Goal: Task Accomplishment & Management: Use online tool/utility

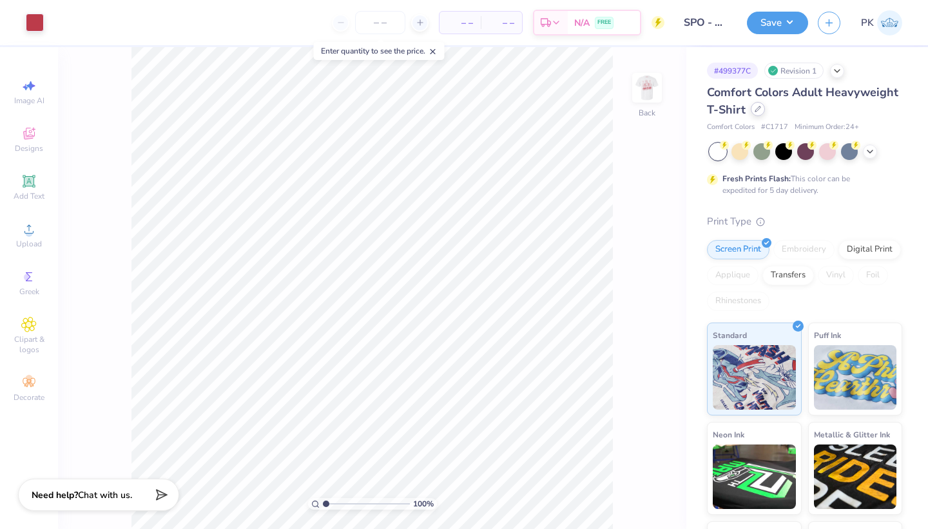
click at [759, 108] on icon at bounding box center [758, 109] width 6 height 6
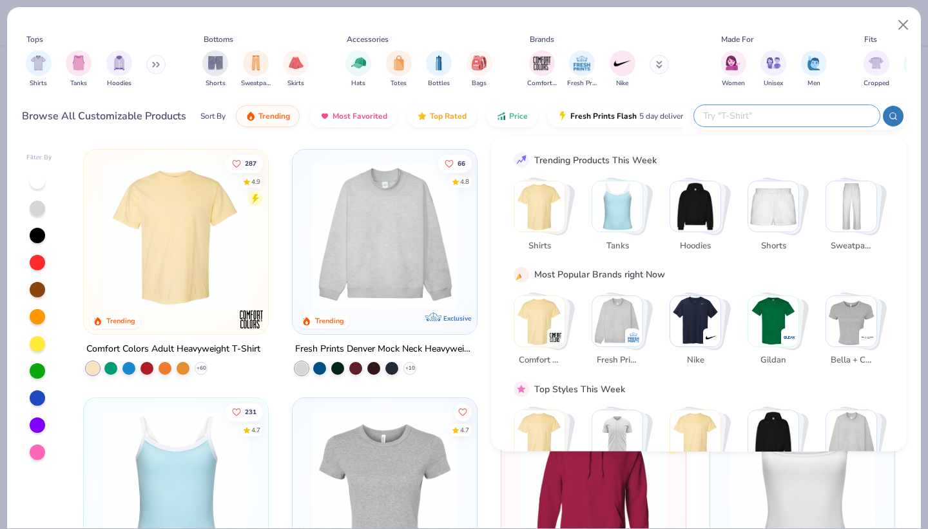
click at [809, 117] on input "text" at bounding box center [786, 115] width 169 height 15
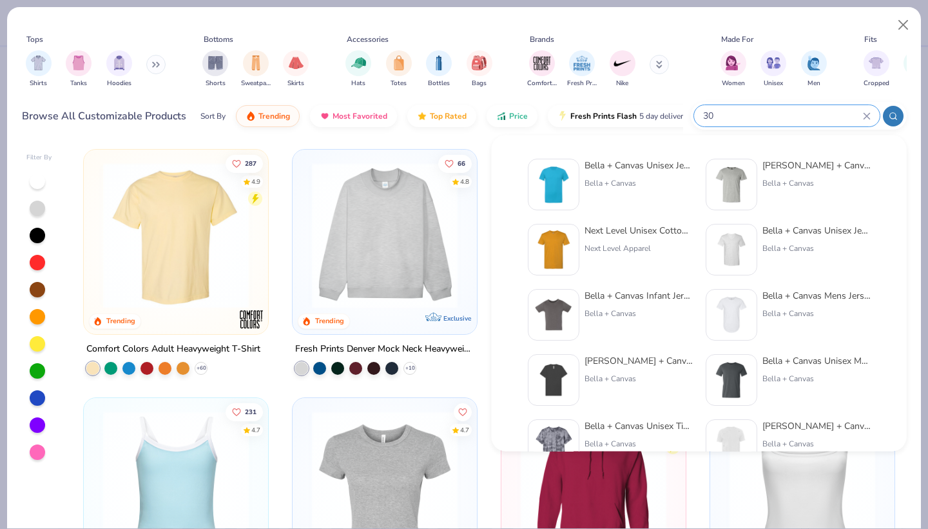
type input "3"
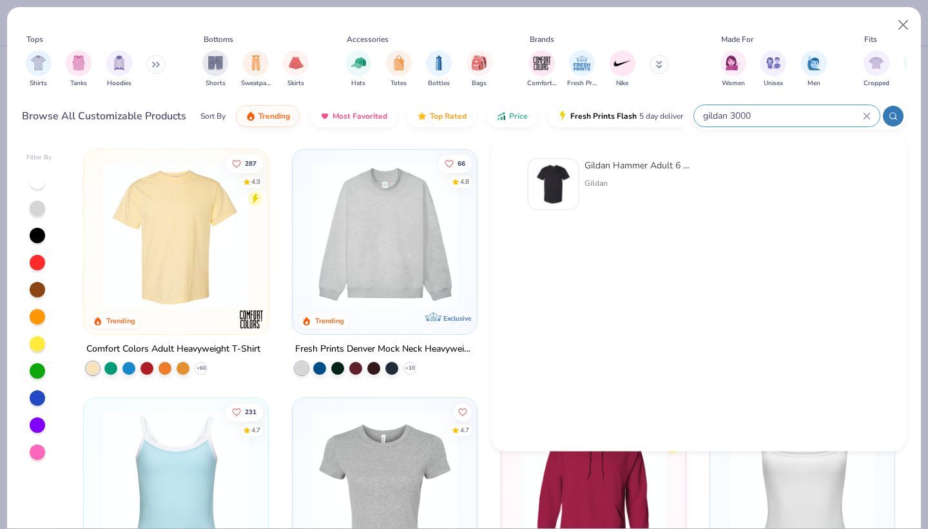
type input "gildan 3000"
click at [618, 175] on div "Gildan Hammer Adult 6 Oz. T-Shirt Gildan" at bounding box center [639, 185] width 108 height 52
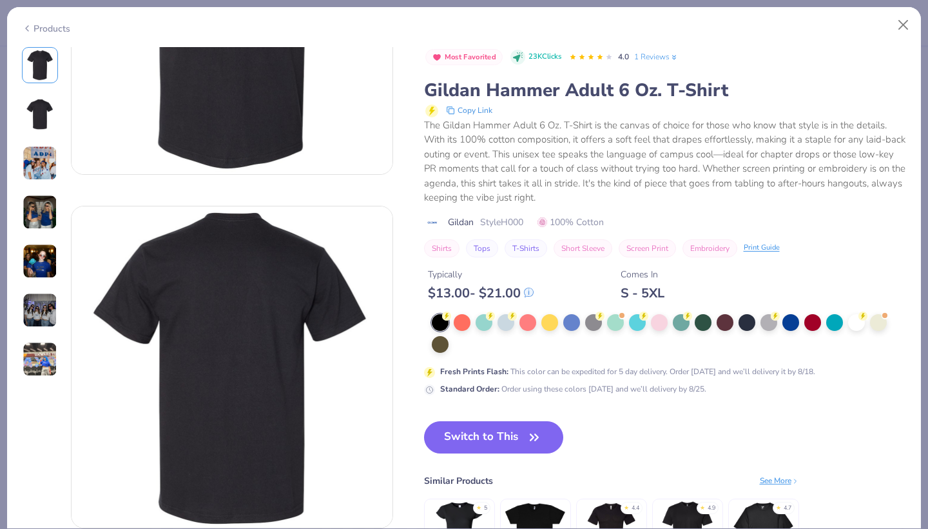
scroll to position [213, 0]
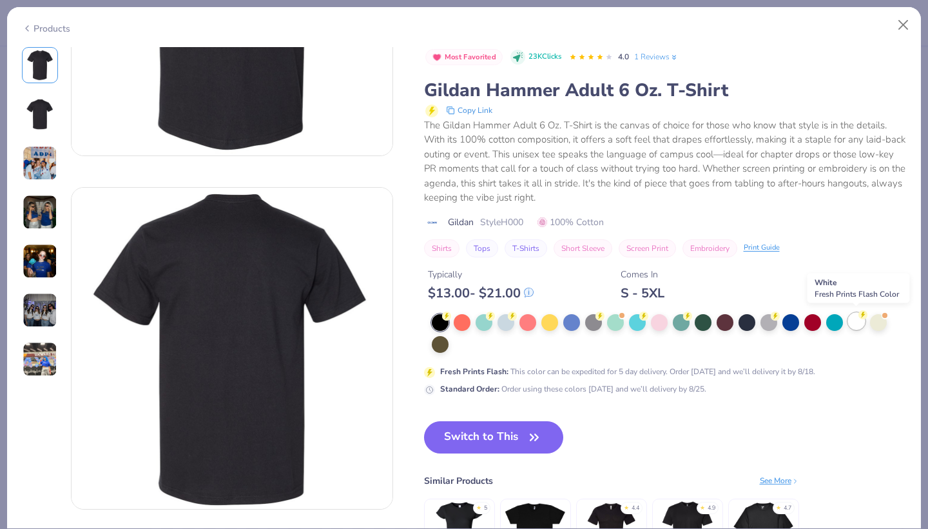
click at [858, 321] on div at bounding box center [856, 321] width 17 height 17
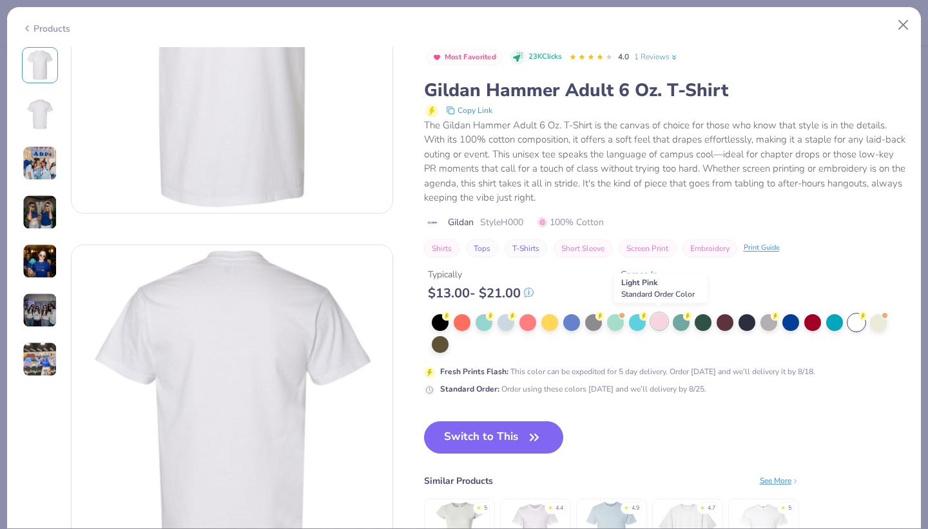
scroll to position [155, 0]
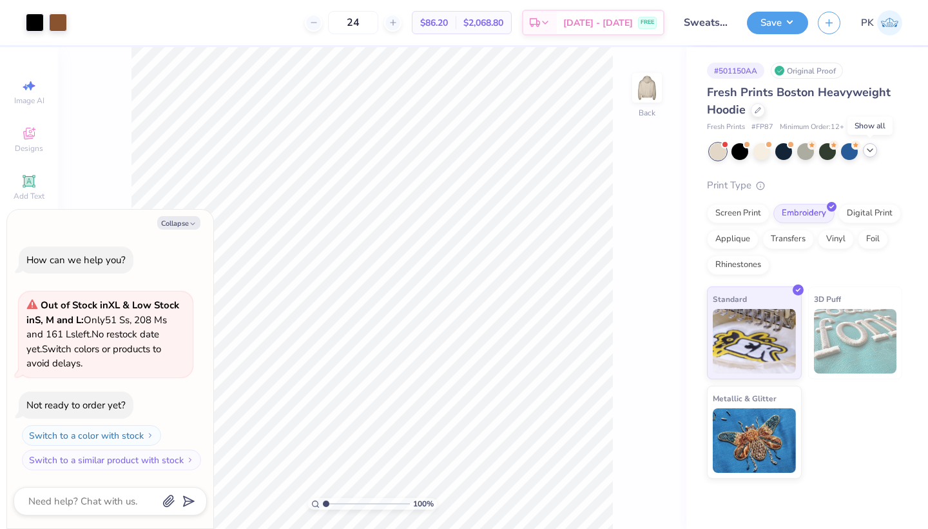
click at [875, 151] on icon at bounding box center [870, 150] width 10 height 10
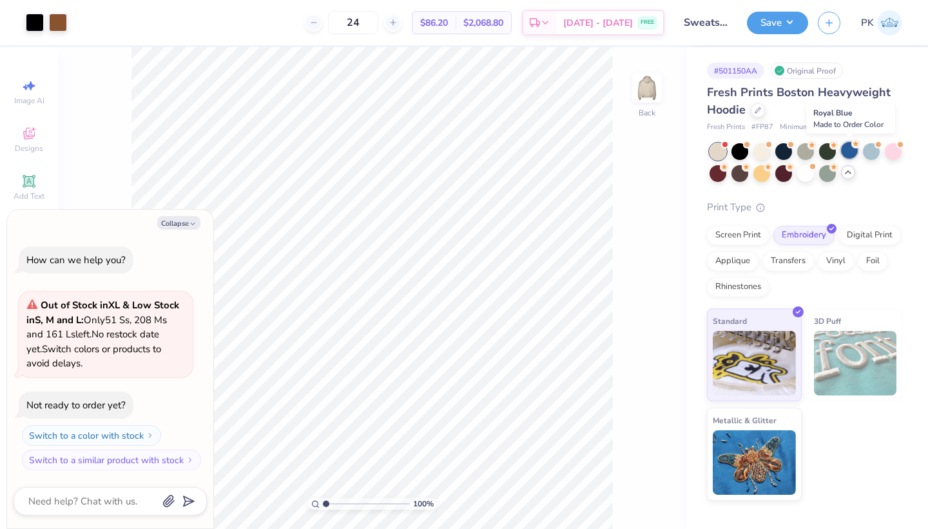
click at [852, 151] on div at bounding box center [849, 150] width 17 height 17
type textarea "x"
type input "50"
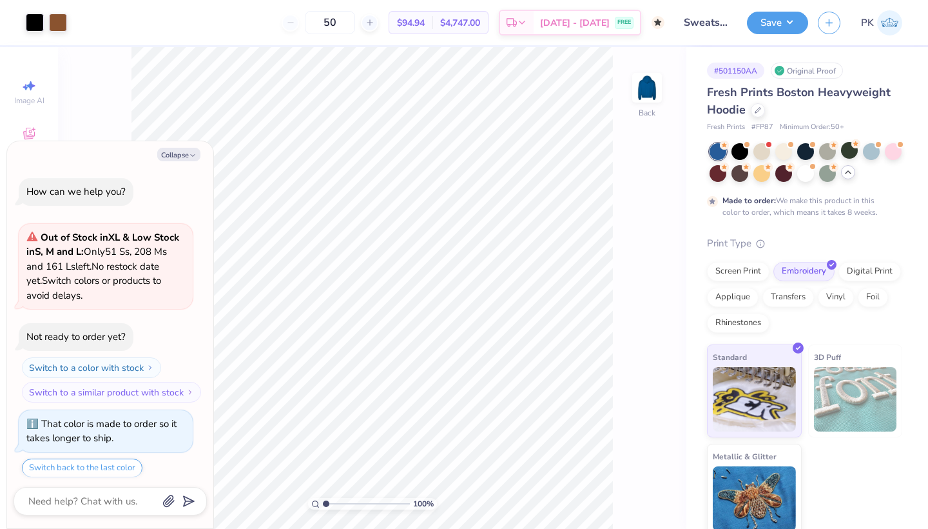
scroll to position [36, 0]
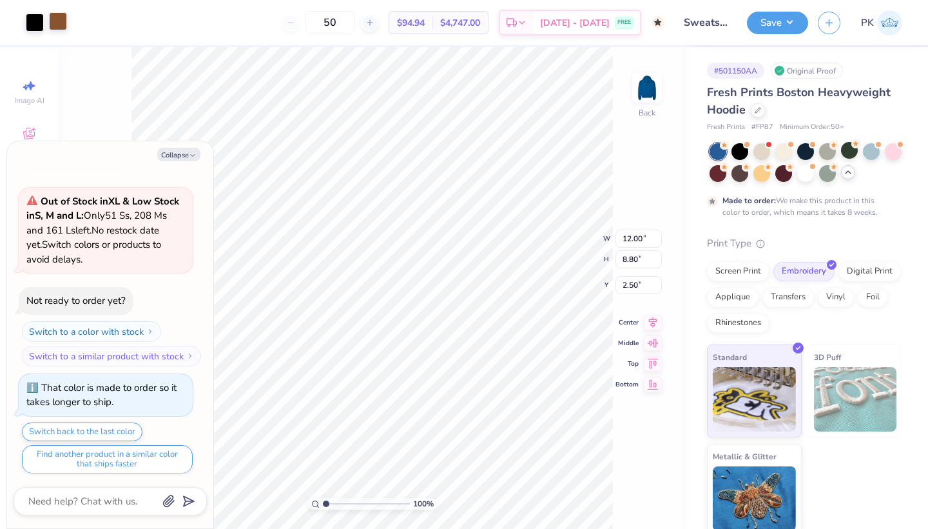
click at [56, 21] on div at bounding box center [58, 21] width 18 height 18
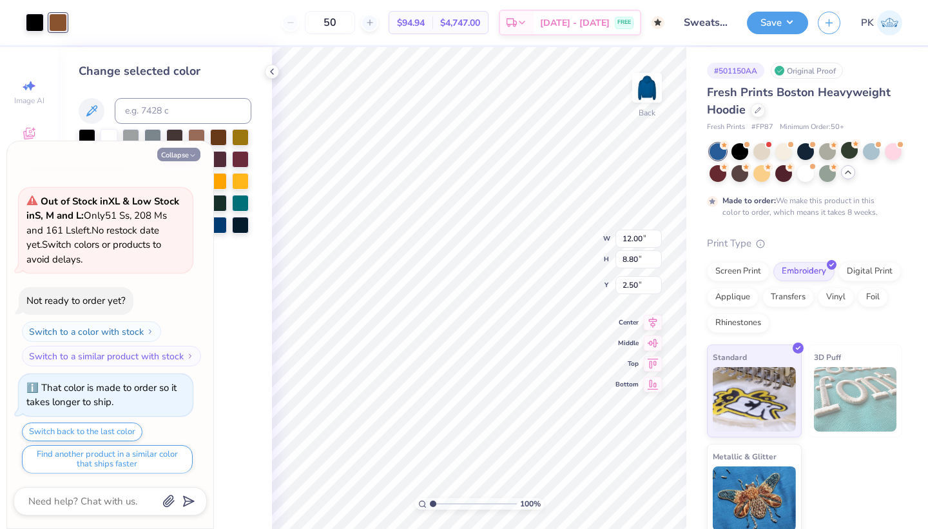
click at [189, 154] on icon "button" at bounding box center [193, 155] width 8 height 8
type textarea "x"
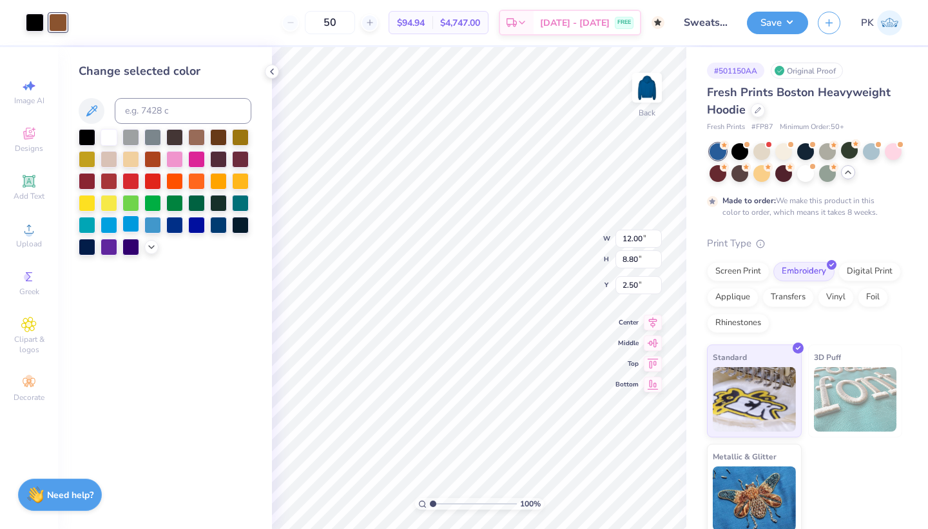
click at [124, 228] on div at bounding box center [130, 223] width 17 height 17
click at [106, 229] on div at bounding box center [109, 223] width 17 height 17
click at [108, 225] on div at bounding box center [109, 223] width 17 height 17
click at [160, 225] on div at bounding box center [152, 223] width 17 height 17
click at [222, 284] on div "Change selected color" at bounding box center [165, 288] width 214 height 482
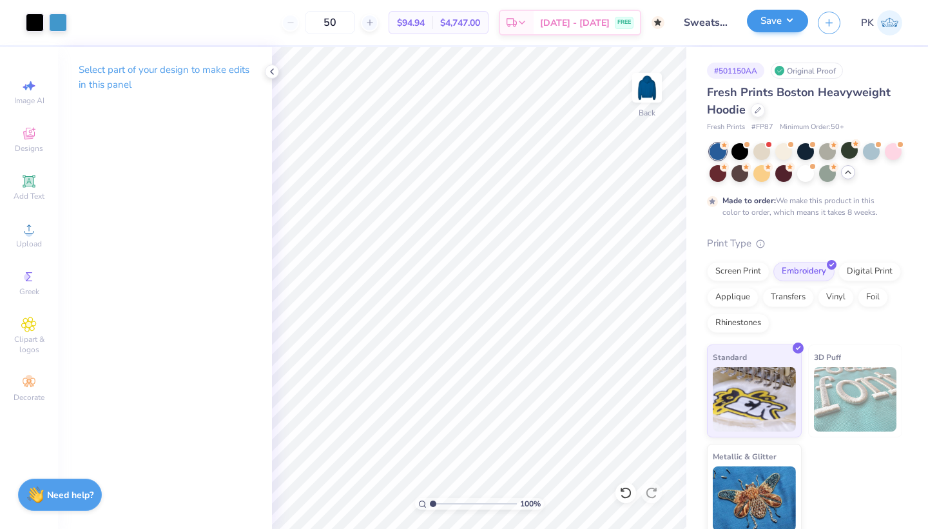
click at [783, 23] on button "Save" at bounding box center [777, 21] width 61 height 23
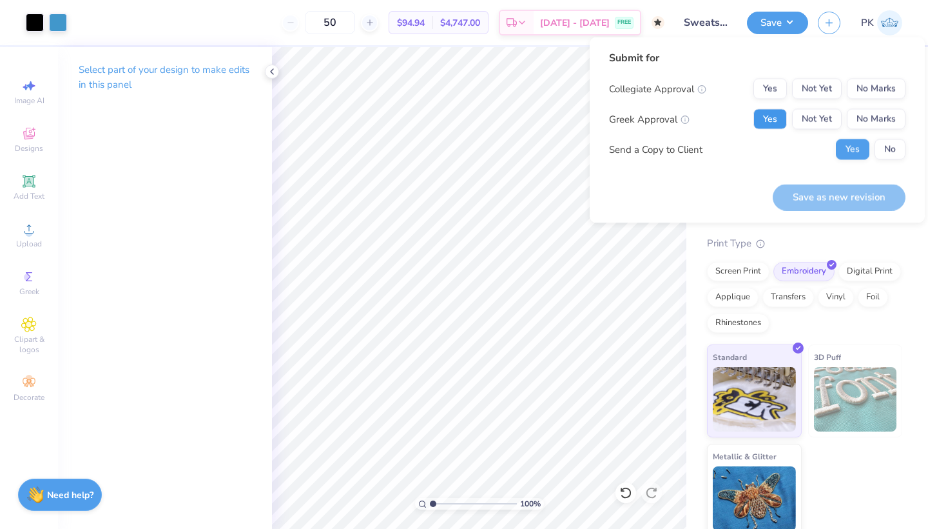
click at [768, 117] on button "Yes" at bounding box center [771, 119] width 34 height 21
click at [863, 92] on button "No Marks" at bounding box center [876, 89] width 59 height 21
click at [873, 147] on div "Yes No" at bounding box center [871, 149] width 70 height 21
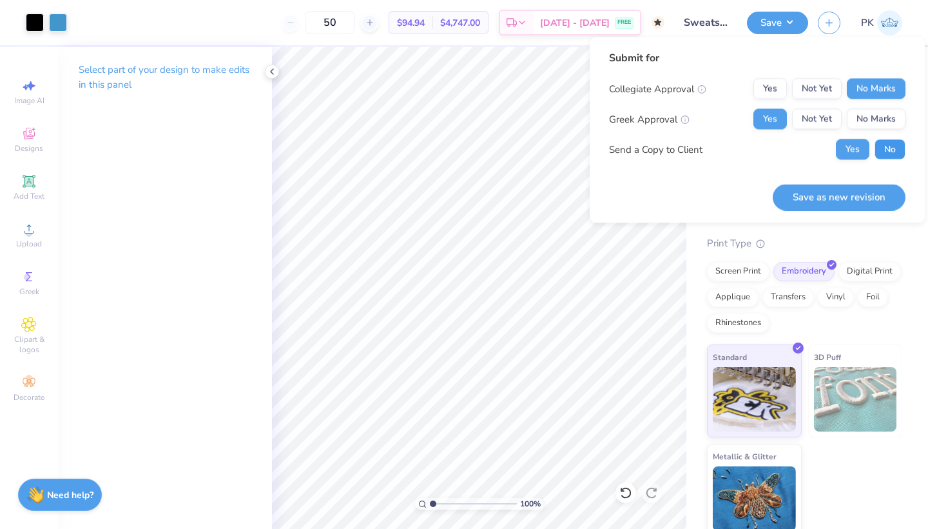
click at [891, 157] on button "No" at bounding box center [890, 149] width 31 height 21
click at [873, 180] on div "Save as new revision" at bounding box center [839, 190] width 133 height 41
click at [864, 191] on button "Save as new revision" at bounding box center [839, 197] width 133 height 26
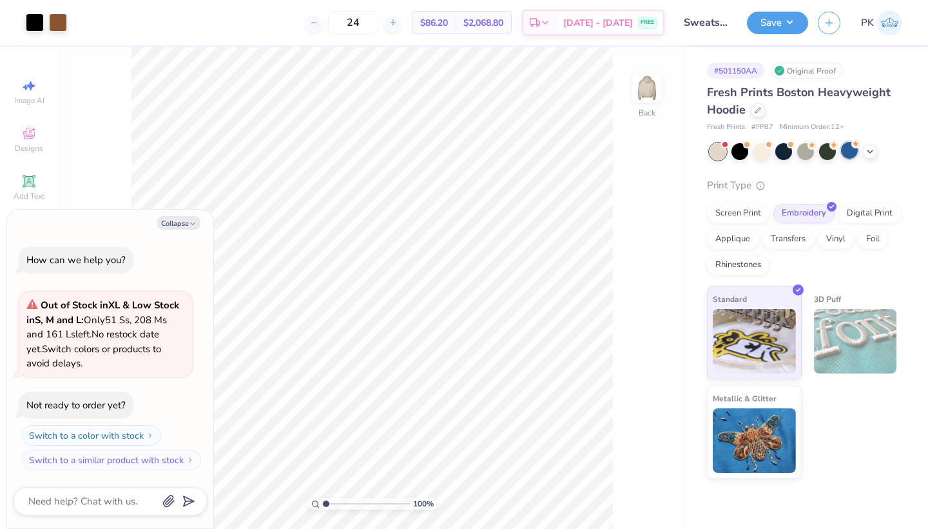
click at [851, 154] on div at bounding box center [849, 150] width 17 height 17
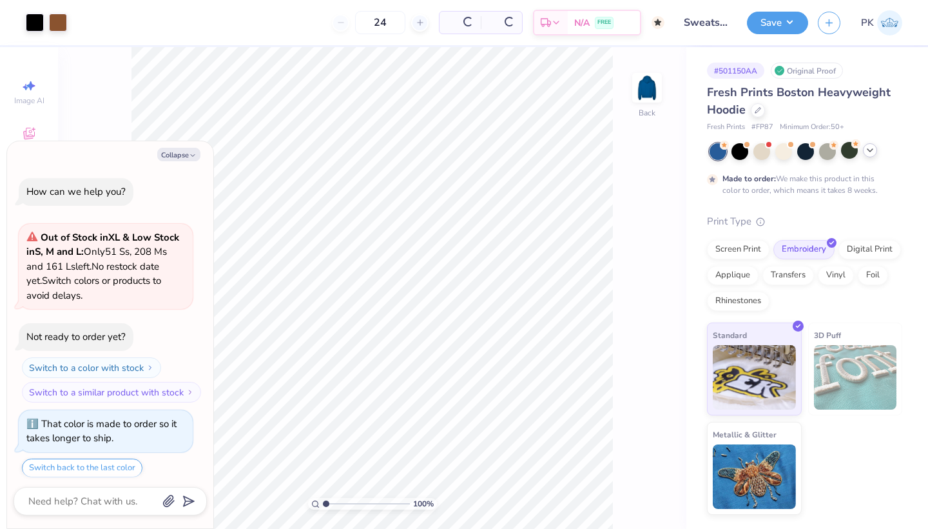
type textarea "x"
type input "50"
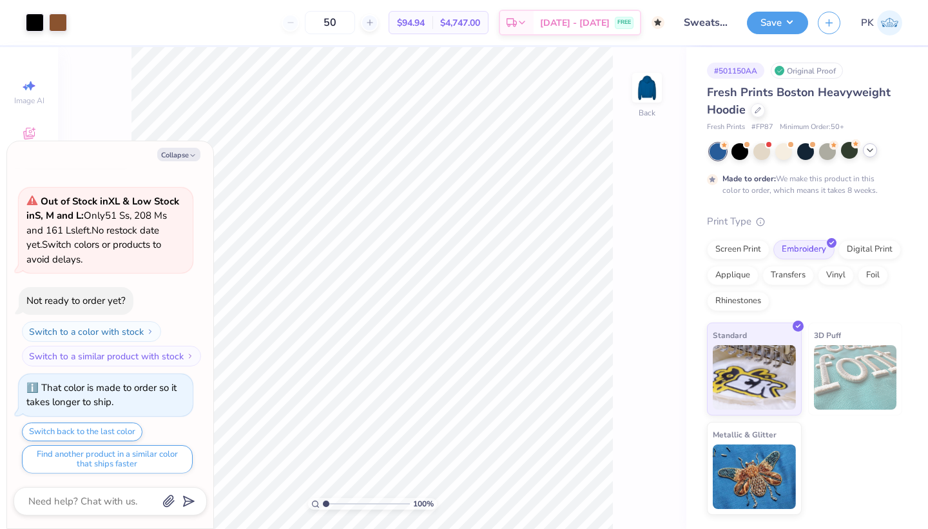
click at [870, 153] on icon at bounding box center [870, 150] width 10 height 10
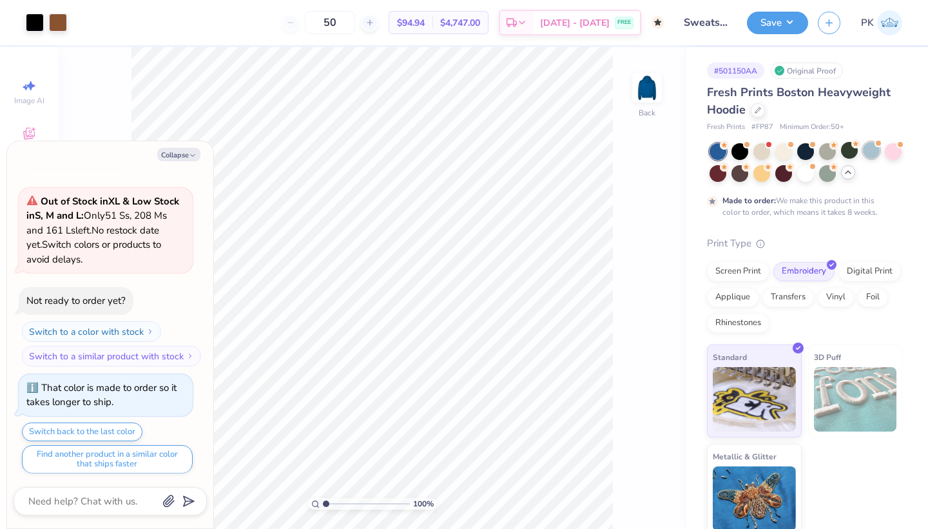
click at [871, 155] on div at bounding box center [871, 150] width 17 height 17
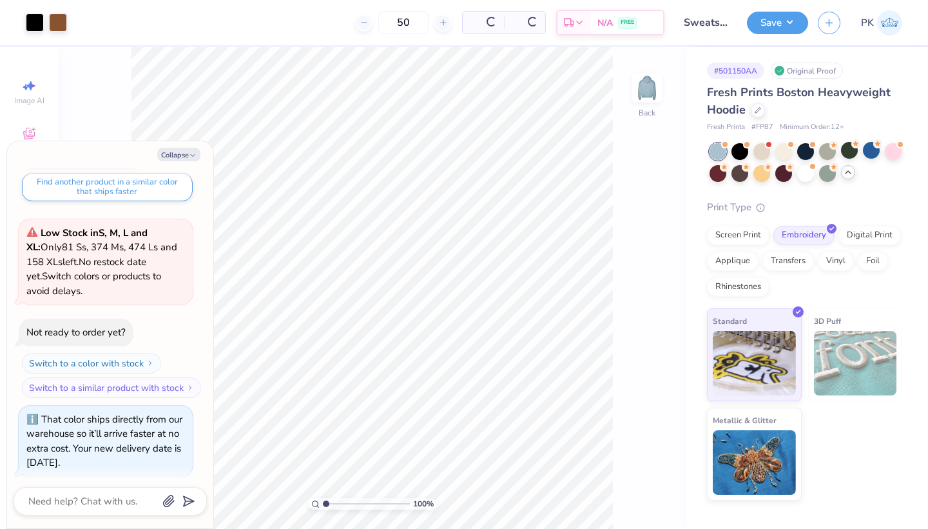
scroll to position [308, 0]
click at [870, 153] on div at bounding box center [871, 150] width 17 height 17
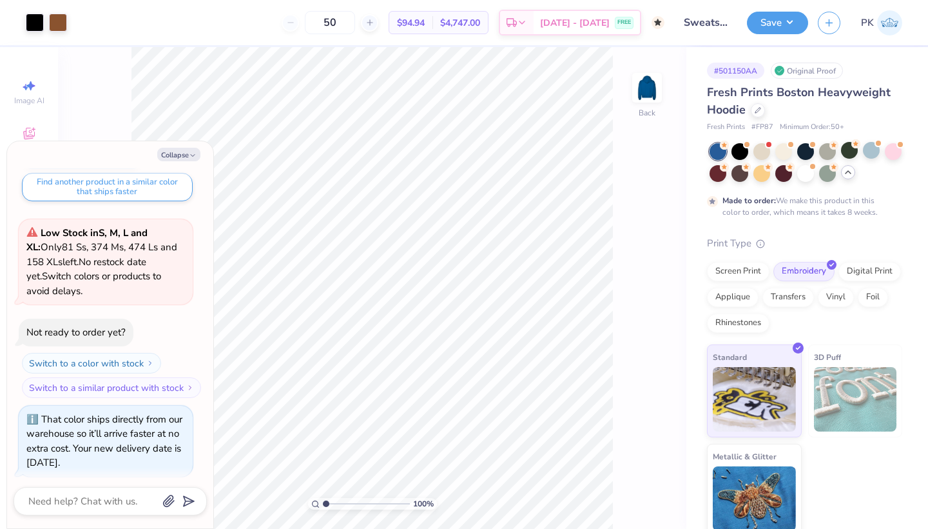
scroll to position [429, 0]
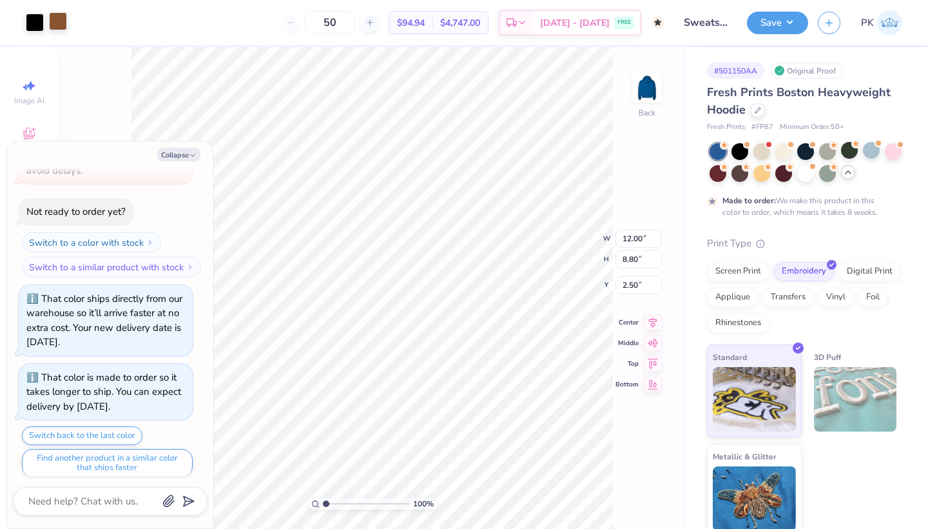
click at [52, 20] on div at bounding box center [58, 21] width 18 height 18
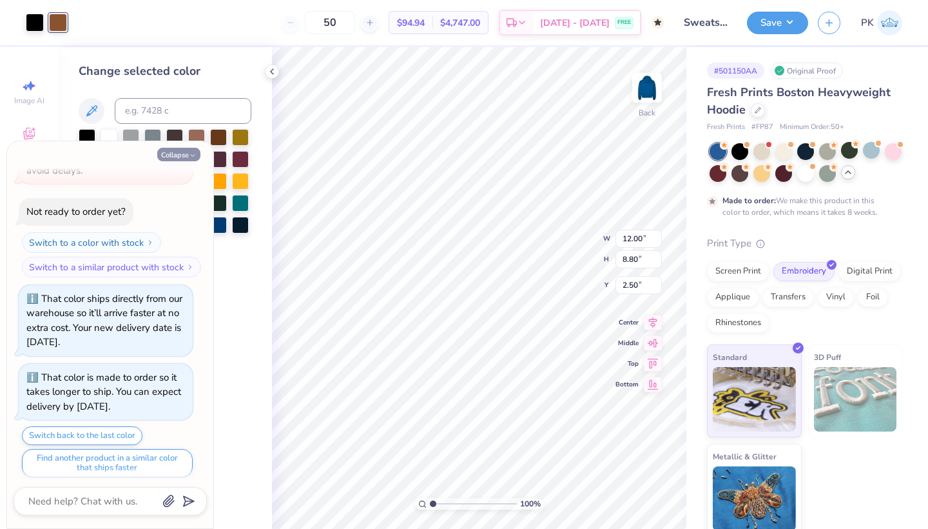
click at [197, 157] on icon "button" at bounding box center [193, 155] width 8 height 8
type textarea "x"
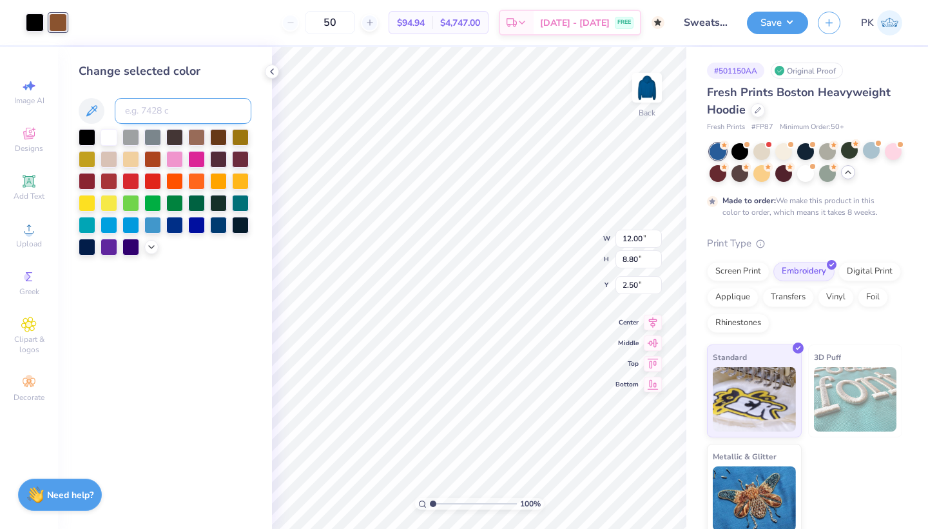
click at [196, 110] on input at bounding box center [183, 111] width 137 height 26
type input "7688"
click at [765, 14] on button "Save" at bounding box center [777, 21] width 61 height 23
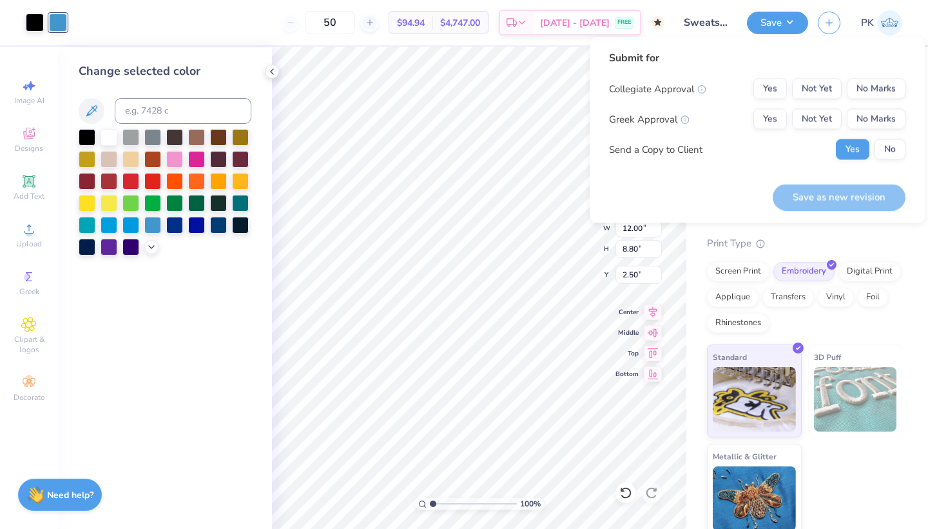
click at [752, 113] on div "Greek Approval Yes Not Yet No Marks" at bounding box center [757, 119] width 297 height 21
click at [793, 113] on button "Not Yet" at bounding box center [817, 119] width 50 height 21
click at [781, 119] on button "Yes" at bounding box center [771, 119] width 34 height 21
click at [888, 112] on button "No Marks" at bounding box center [876, 119] width 59 height 21
click at [884, 99] on div "Collegiate Approval Yes Not Yet No Marks Greek Approval Yes Not Yet No Marks Se…" at bounding box center [757, 119] width 297 height 81
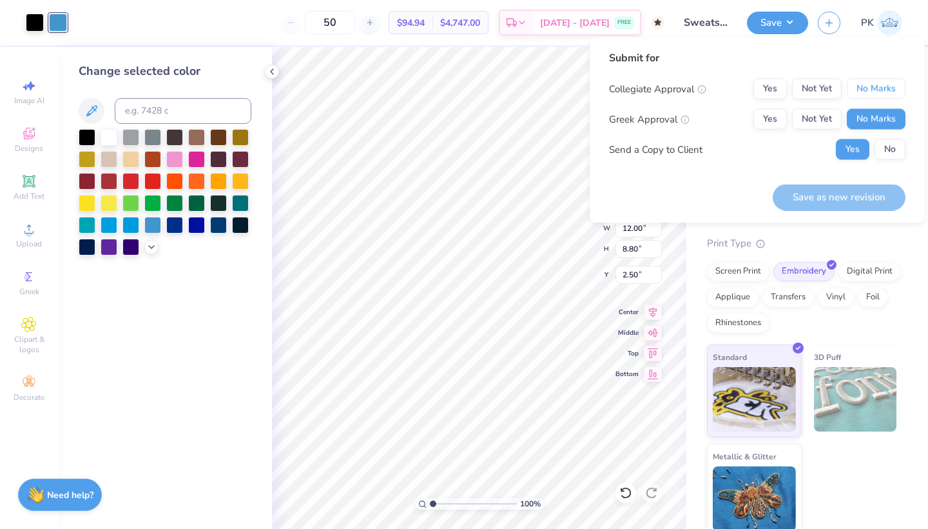
drag, startPoint x: 886, startPoint y: 88, endPoint x: 886, endPoint y: 106, distance: 18.0
click at [886, 88] on button "No Marks" at bounding box center [876, 89] width 59 height 21
click at [886, 139] on div "Collegiate Approval Yes Not Yet No Marks Greek Approval Yes Not Yet No Marks Se…" at bounding box center [757, 119] width 297 height 81
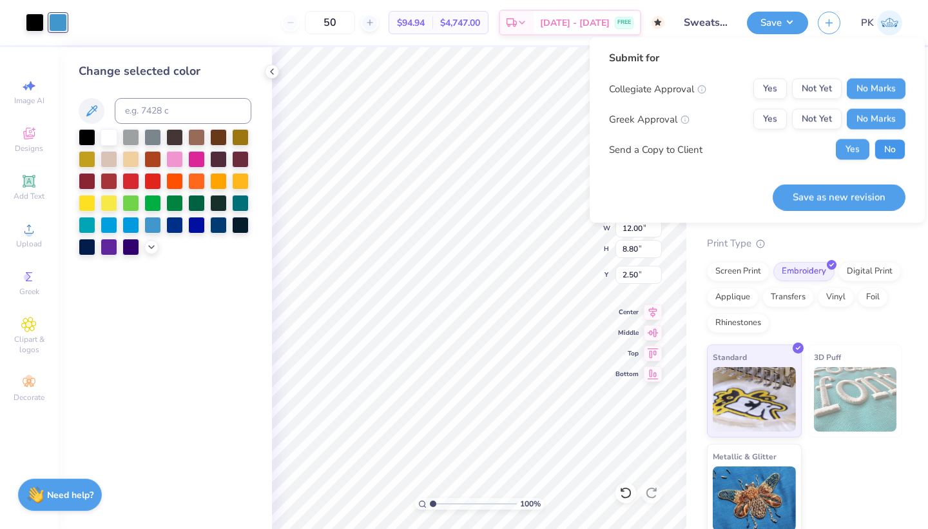
click at [886, 149] on button "No" at bounding box center [890, 149] width 31 height 21
click at [770, 117] on button "Yes" at bounding box center [771, 119] width 34 height 21
click at [813, 205] on button "Save as new revision" at bounding box center [839, 197] width 133 height 26
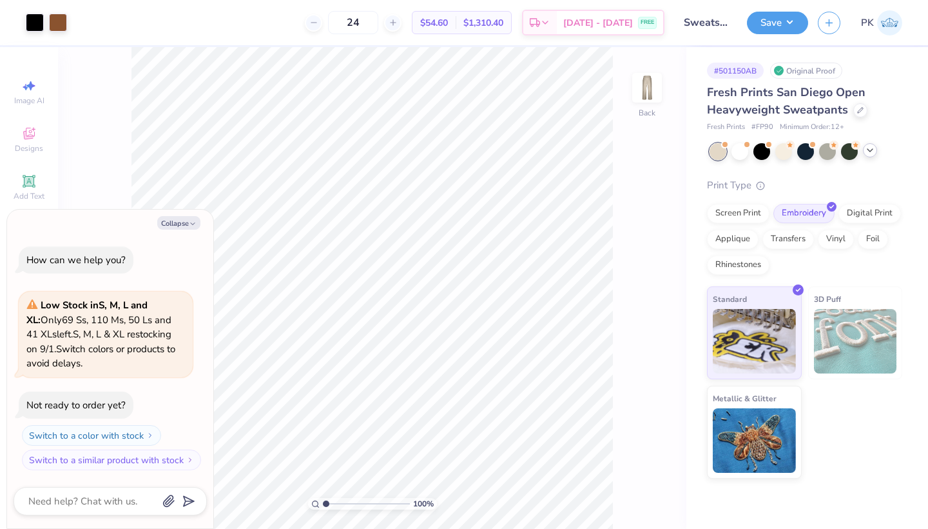
click at [875, 153] on icon at bounding box center [870, 150] width 10 height 10
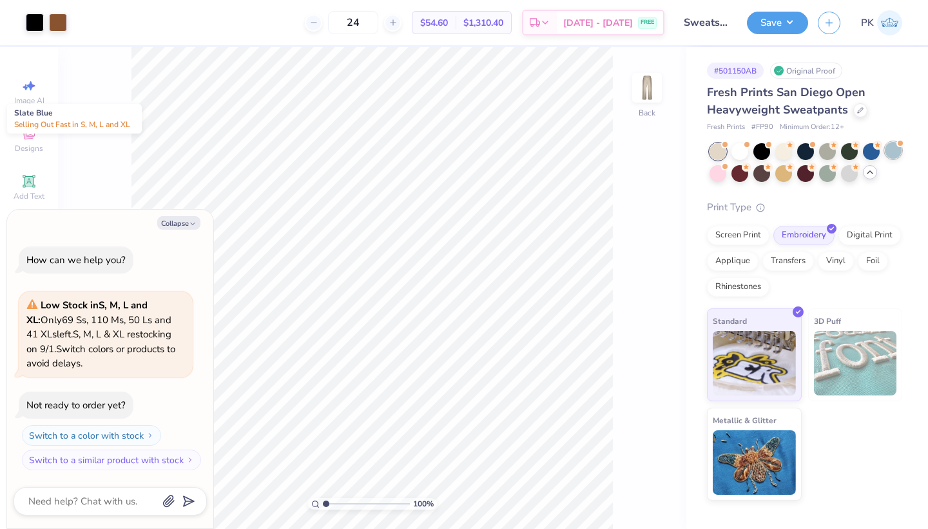
click at [890, 154] on div at bounding box center [893, 150] width 17 height 17
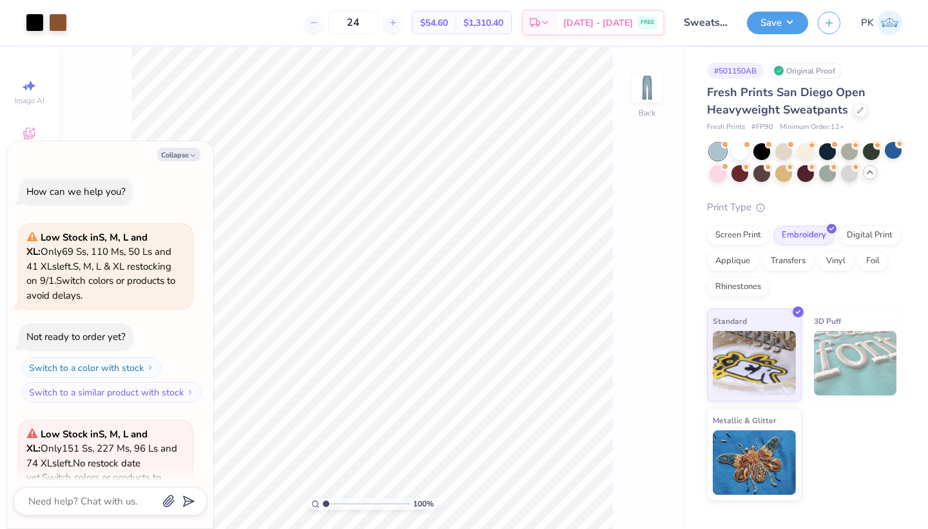
scroll to position [124, 0]
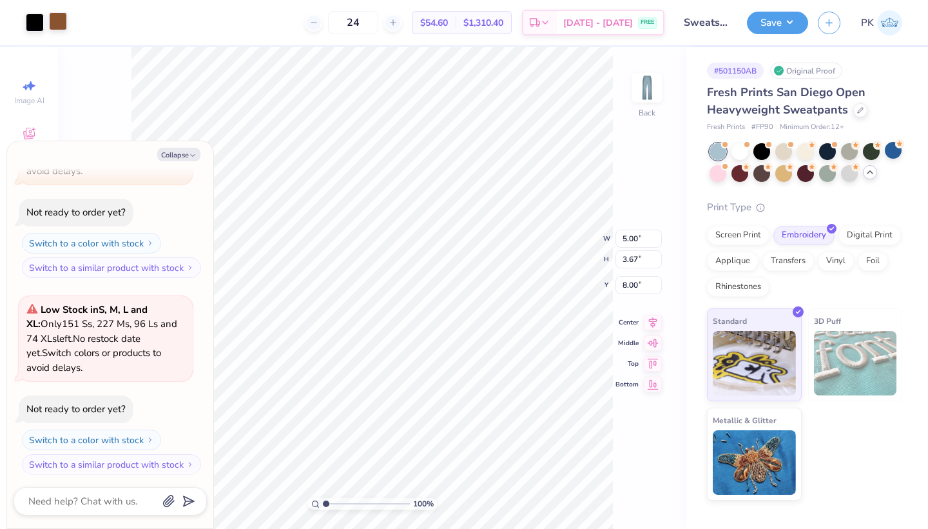
click at [66, 19] on div at bounding box center [58, 21] width 18 height 18
type textarea "x"
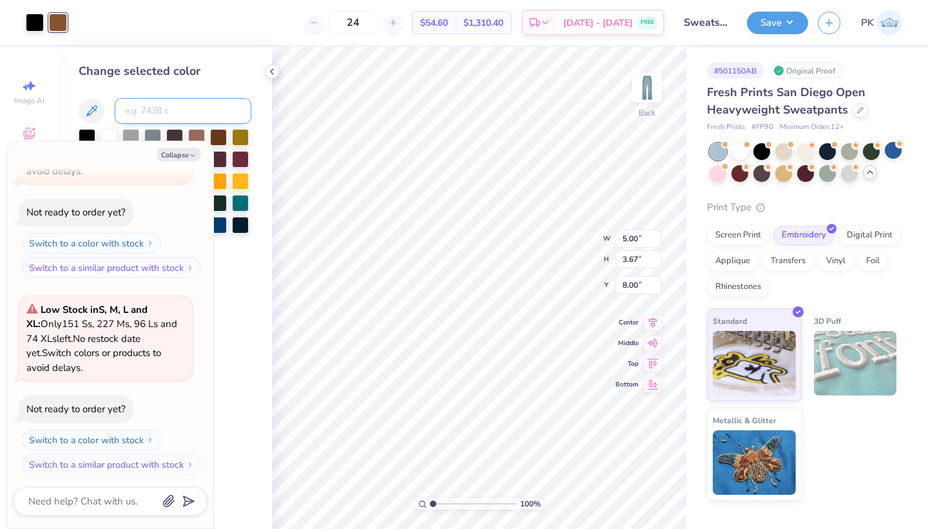
click at [202, 116] on input at bounding box center [183, 111] width 137 height 26
type input "7688"
type textarea "x"
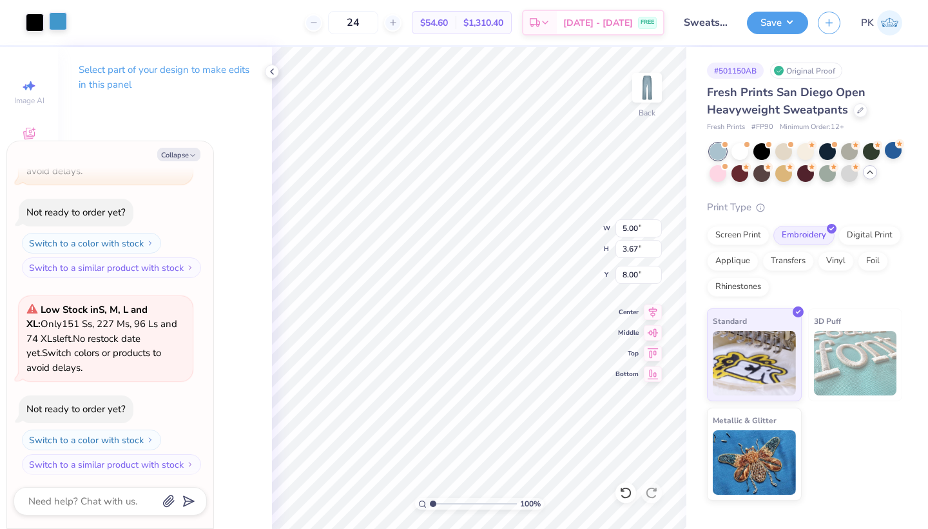
click at [52, 26] on div at bounding box center [58, 21] width 18 height 18
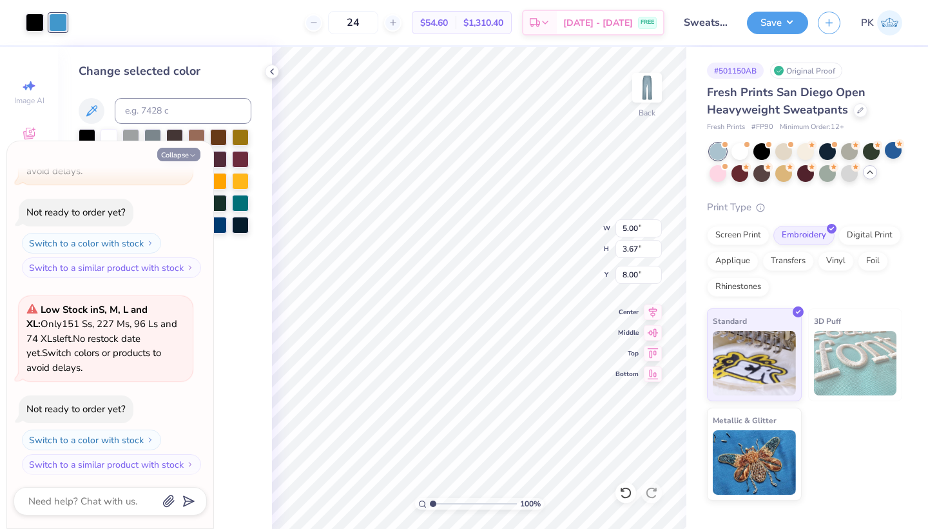
click at [180, 154] on button "Collapse" at bounding box center [178, 155] width 43 height 14
type textarea "x"
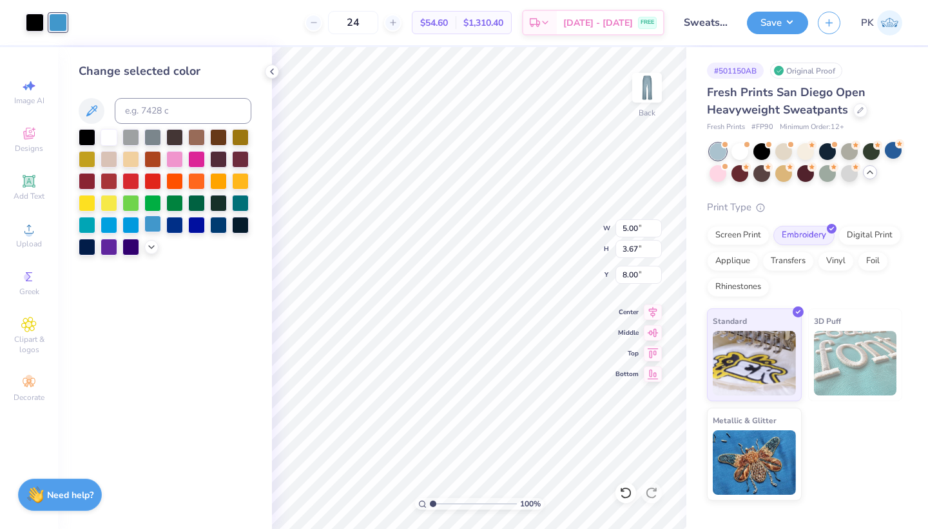
click at [154, 226] on div at bounding box center [152, 223] width 17 height 17
click at [135, 228] on div at bounding box center [130, 223] width 17 height 17
click at [110, 228] on div at bounding box center [109, 223] width 17 height 17
click at [88, 228] on div at bounding box center [87, 223] width 17 height 17
click at [152, 229] on div at bounding box center [152, 223] width 17 height 17
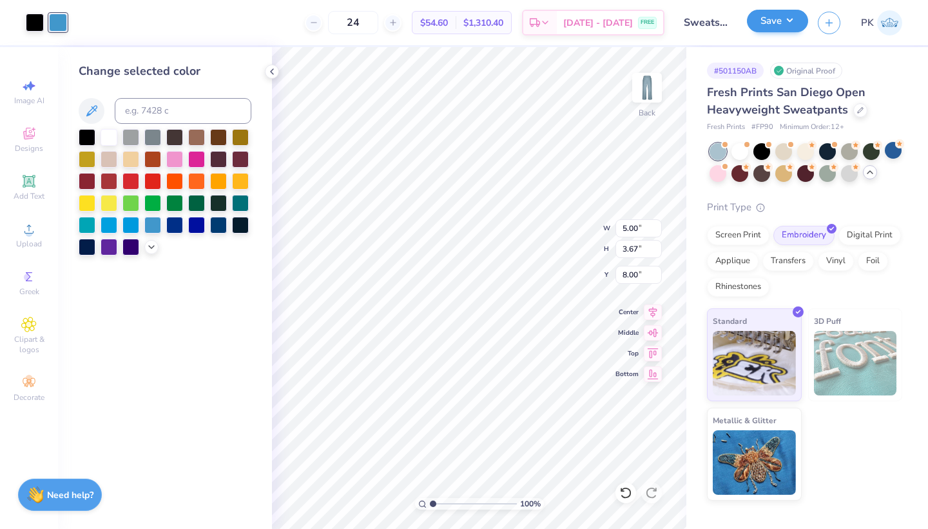
click at [774, 18] on button "Save" at bounding box center [777, 21] width 61 height 23
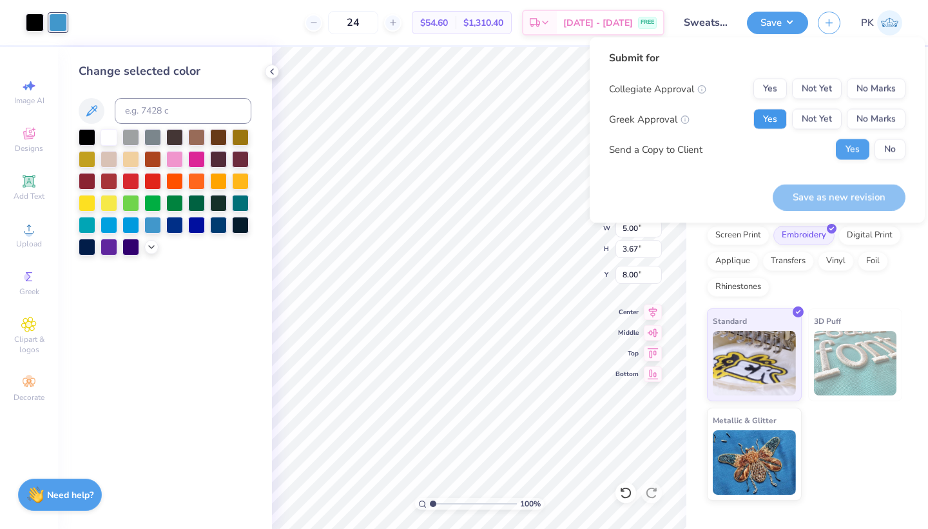
click at [775, 116] on button "Yes" at bounding box center [771, 119] width 34 height 21
click at [885, 90] on button "No Marks" at bounding box center [876, 89] width 59 height 21
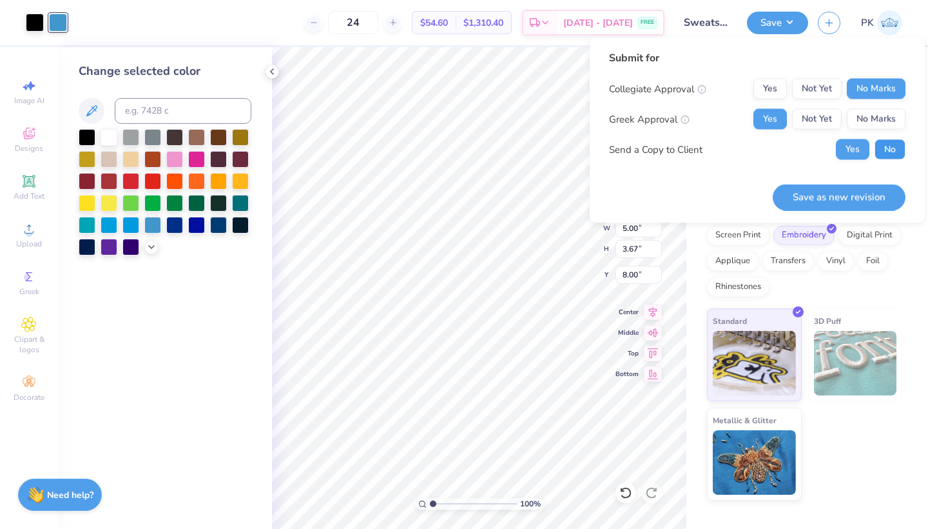
click at [884, 146] on button "No" at bounding box center [890, 149] width 31 height 21
click at [868, 186] on button "Save as new revision" at bounding box center [839, 197] width 133 height 26
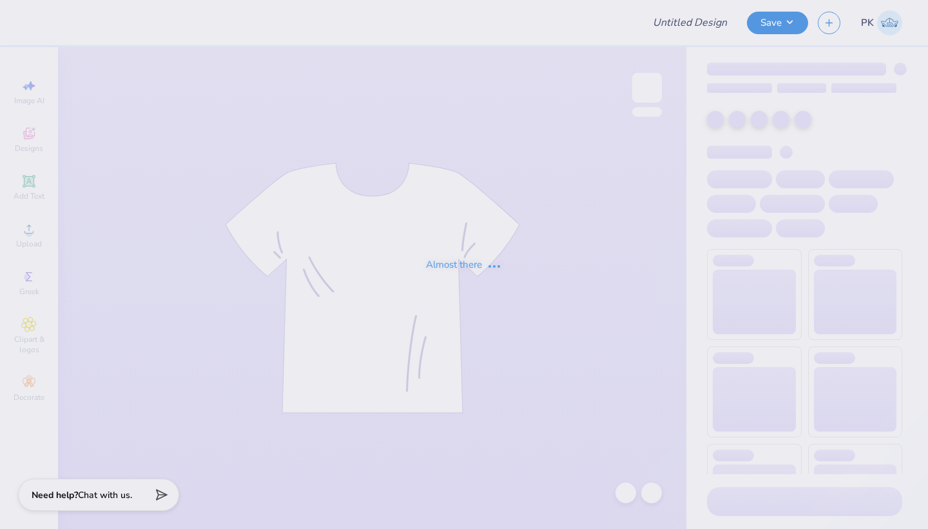
type input "Sweatset Drop #1"
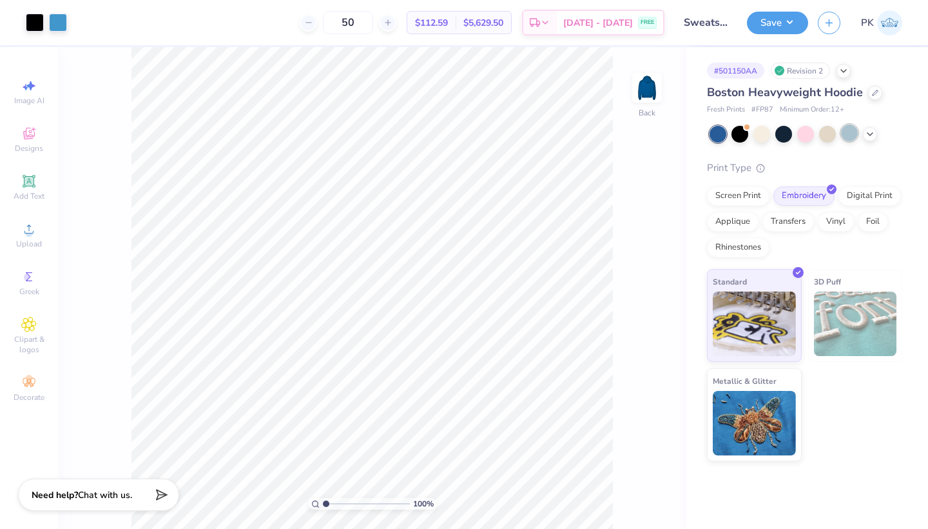
click at [848, 130] on div at bounding box center [849, 132] width 17 height 17
click at [768, 14] on button "Save" at bounding box center [777, 21] width 61 height 23
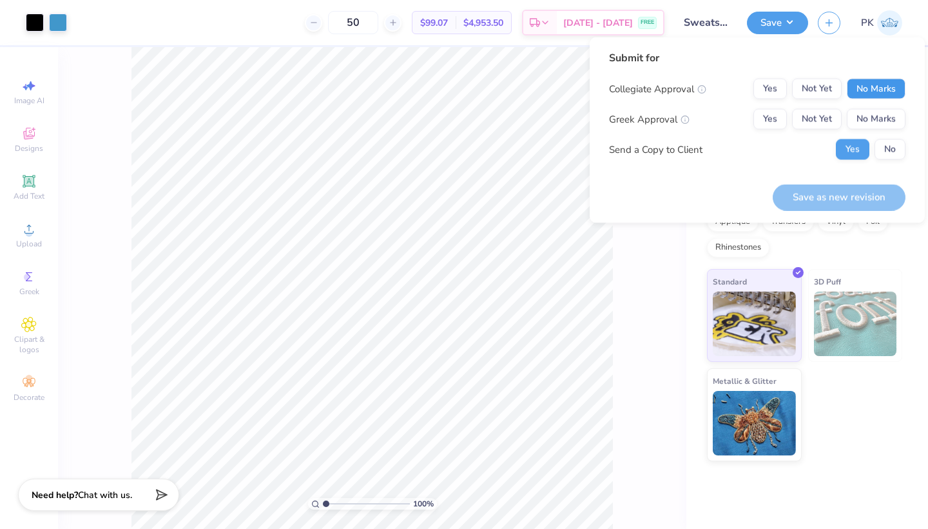
click at [864, 85] on button "No Marks" at bounding box center [876, 89] width 59 height 21
click at [767, 118] on button "Yes" at bounding box center [771, 119] width 34 height 21
click at [883, 147] on button "No" at bounding box center [890, 149] width 31 height 21
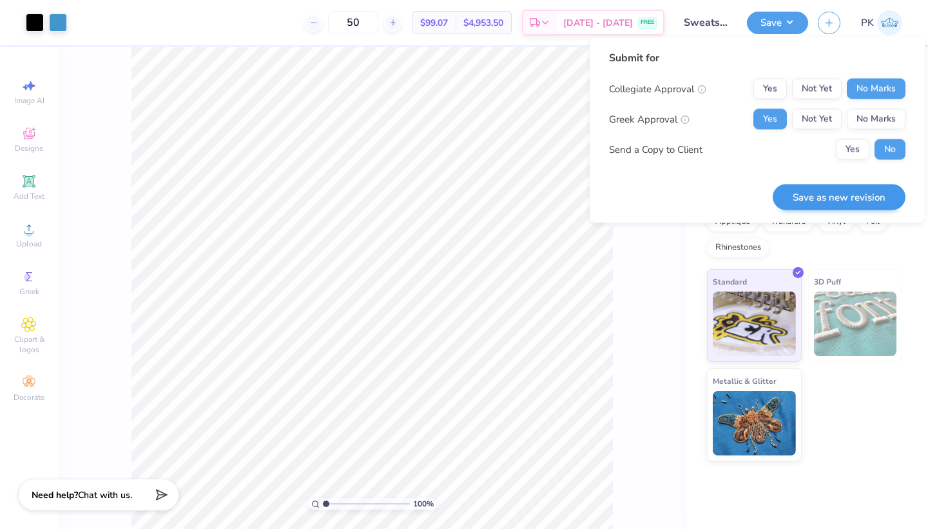
click at [863, 185] on button "Save as new revision" at bounding box center [839, 197] width 133 height 26
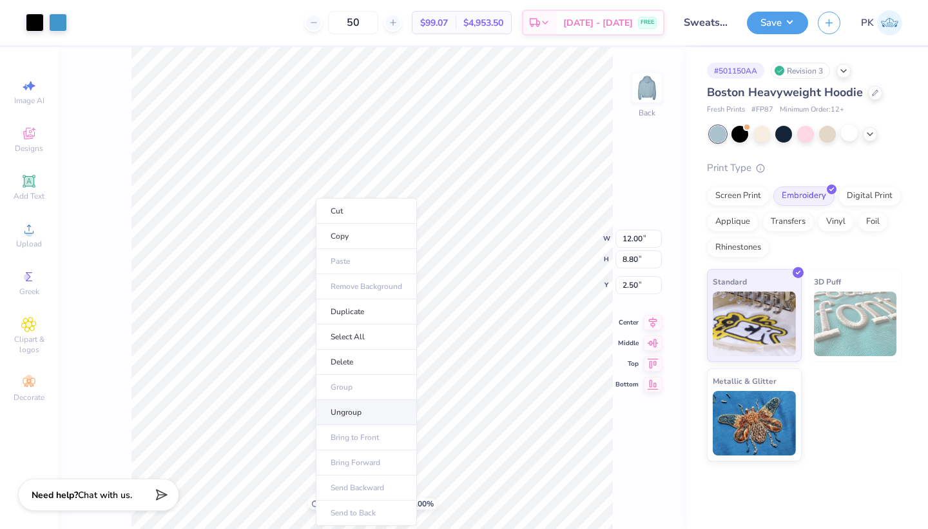
click at [364, 409] on li "Ungroup" at bounding box center [366, 412] width 101 height 25
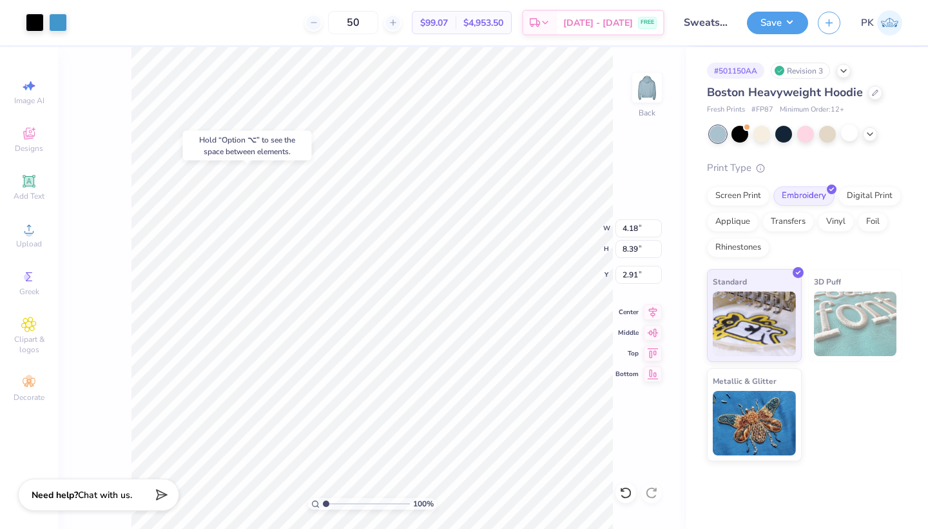
type input "2.28"
click at [627, 491] on icon at bounding box center [625, 492] width 13 height 13
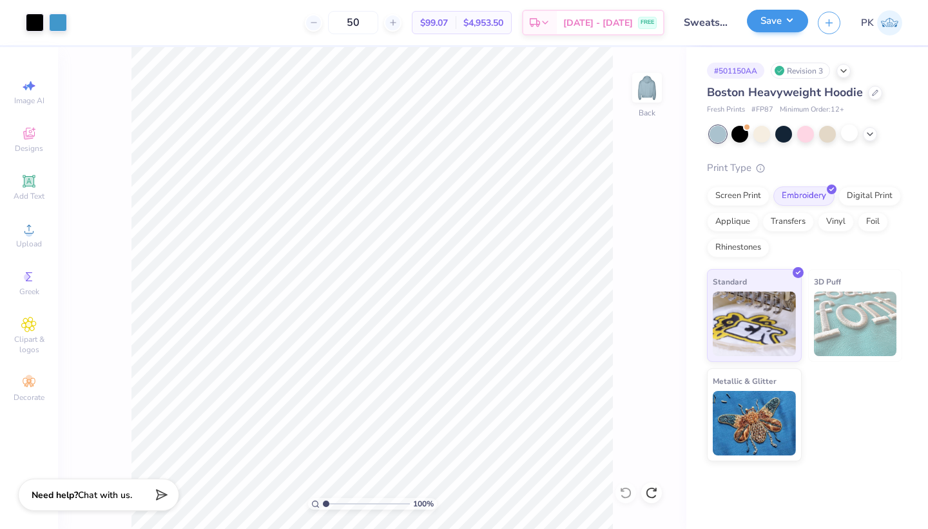
click at [774, 11] on button "Save" at bounding box center [777, 21] width 61 height 23
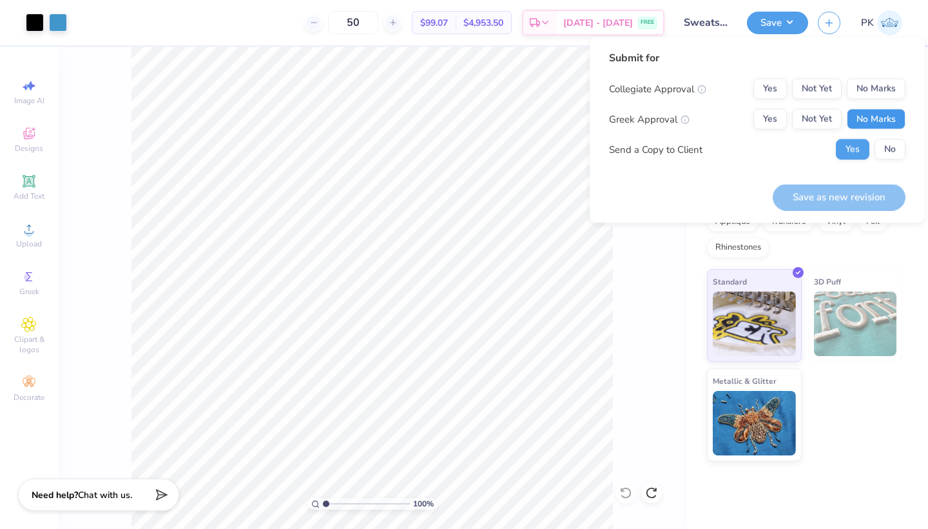
click at [879, 126] on button "No Marks" at bounding box center [876, 119] width 59 height 21
click at [774, 113] on button "Yes" at bounding box center [771, 119] width 34 height 21
click at [910, 90] on div "Submit for Collegiate Approval Yes Not Yet No Marks Greek Approval Yes Not Yet …" at bounding box center [757, 130] width 335 height 186
click at [886, 89] on button "No Marks" at bounding box center [876, 89] width 59 height 21
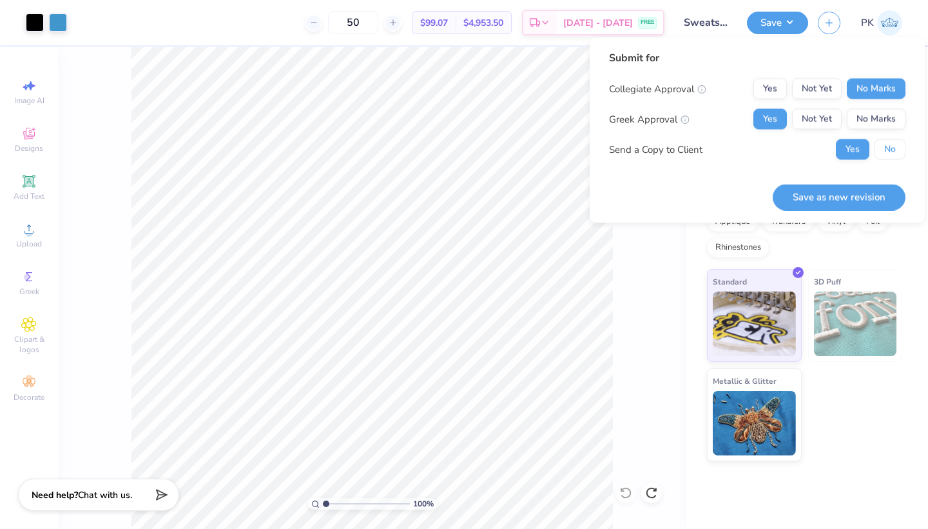
click at [886, 154] on button "No" at bounding box center [890, 149] width 31 height 21
click at [865, 187] on button "Save as new revision" at bounding box center [839, 197] width 133 height 26
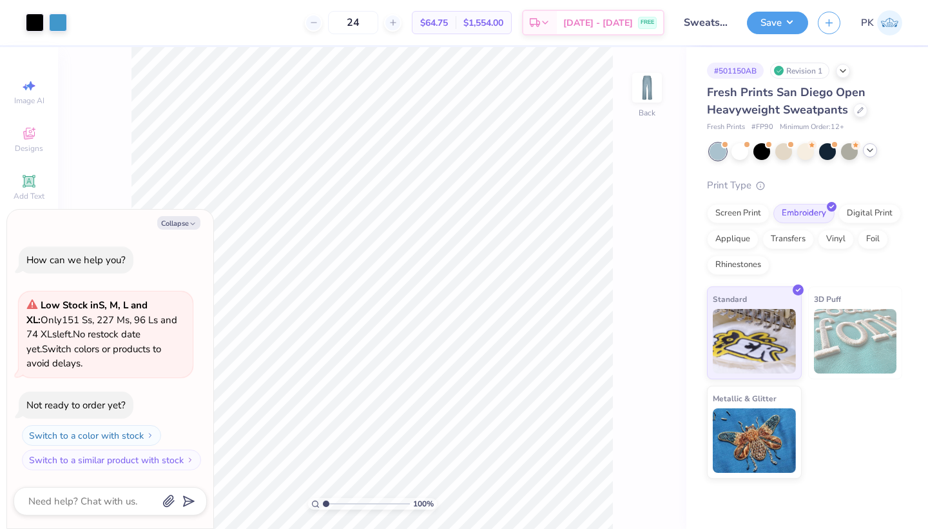
click at [873, 151] on icon at bounding box center [870, 150] width 10 height 10
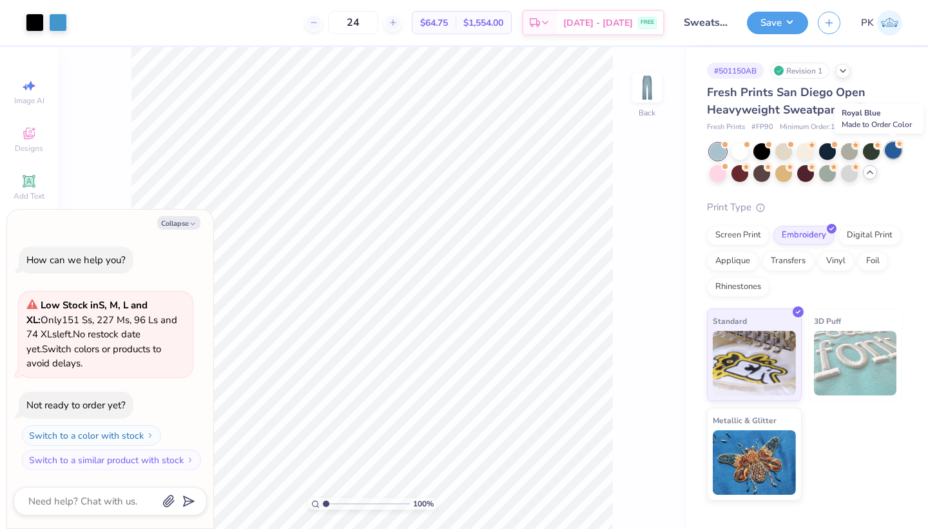
click at [891, 153] on div at bounding box center [893, 150] width 17 height 17
type textarea "x"
type input "50"
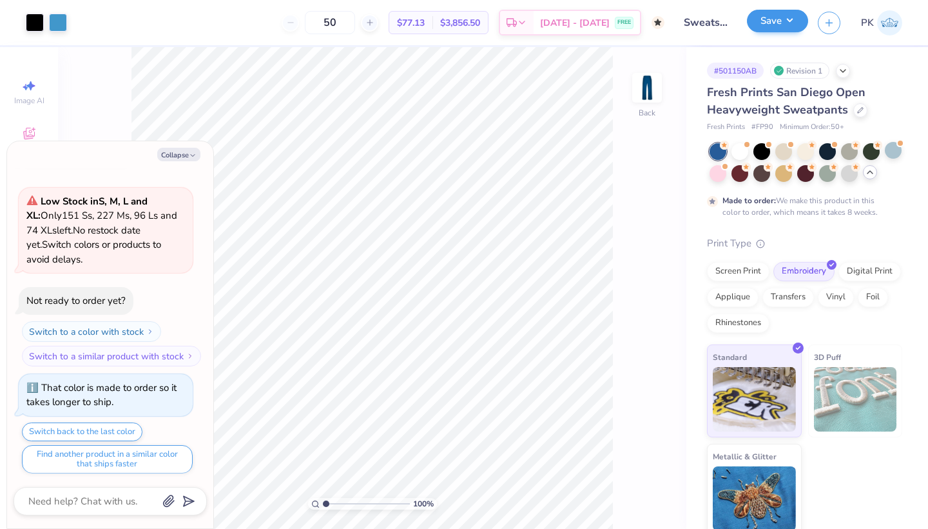
click at [762, 16] on button "Save" at bounding box center [777, 21] width 61 height 23
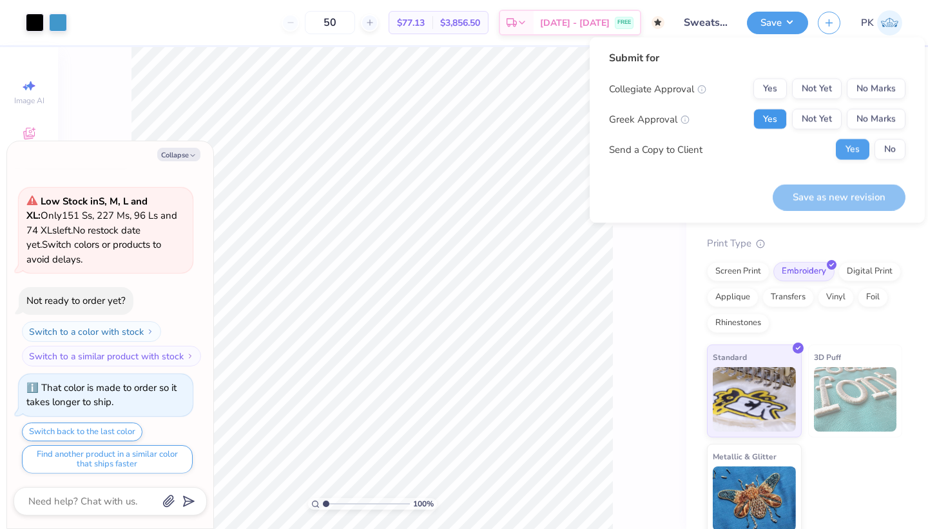
click at [773, 119] on button "Yes" at bounding box center [771, 119] width 34 height 21
click at [869, 97] on button "No Marks" at bounding box center [876, 89] width 59 height 21
click at [876, 138] on div "Collegiate Approval Yes Not Yet No Marks Greek Approval Yes Not Yet No Marks Se…" at bounding box center [757, 119] width 297 height 81
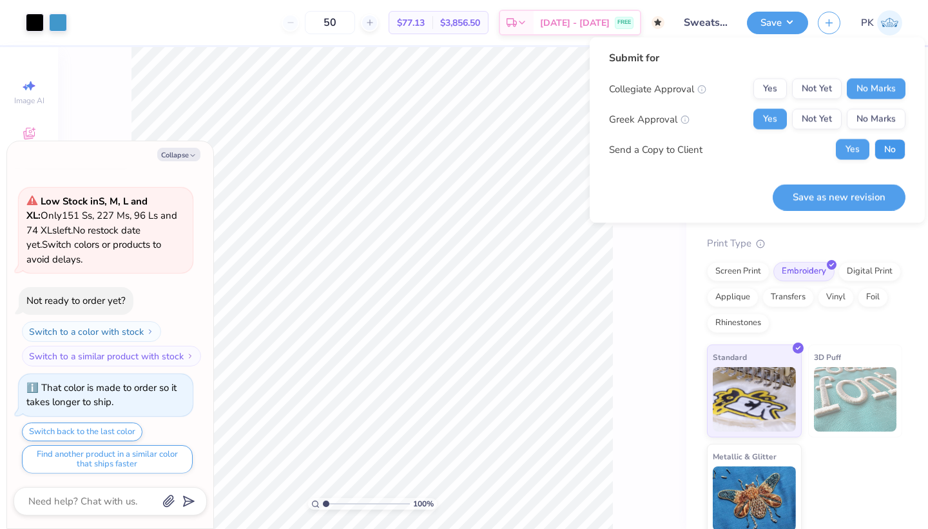
click at [879, 142] on button "No" at bounding box center [890, 149] width 31 height 21
click at [867, 182] on div "Save as new revision" at bounding box center [839, 190] width 133 height 41
click at [848, 199] on button "Save as new revision" at bounding box center [839, 197] width 133 height 26
type textarea "x"
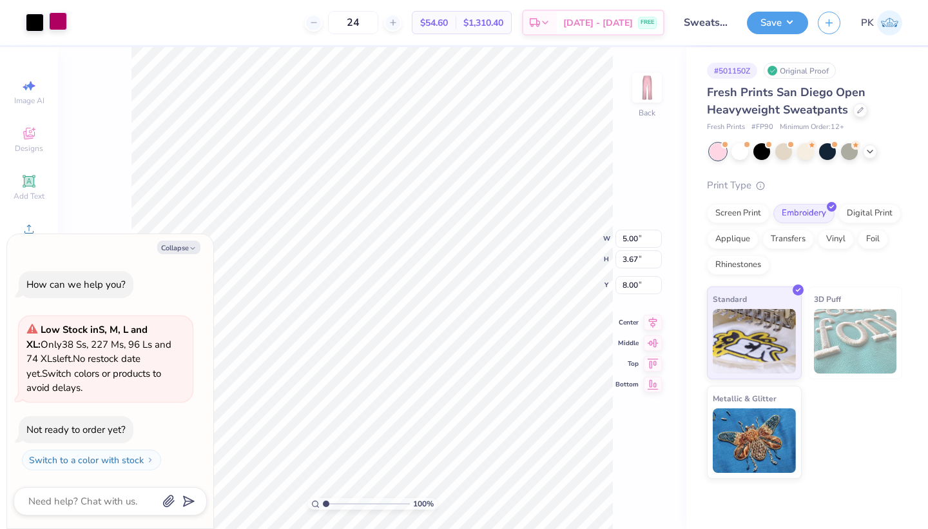
click at [62, 18] on div at bounding box center [58, 21] width 18 height 18
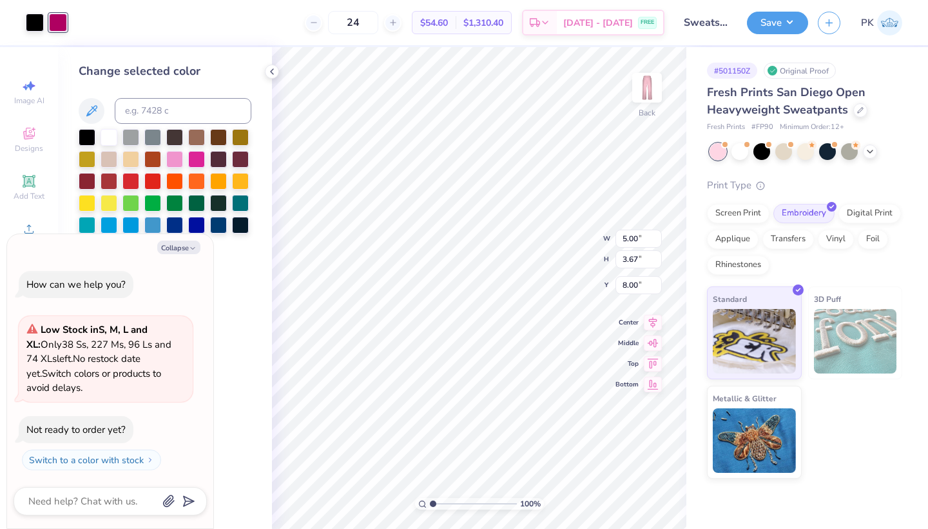
click at [186, 161] on div at bounding box center [165, 192] width 173 height 126
click at [191, 161] on div at bounding box center [196, 158] width 17 height 17
click at [761, 25] on button "Save" at bounding box center [777, 21] width 61 height 23
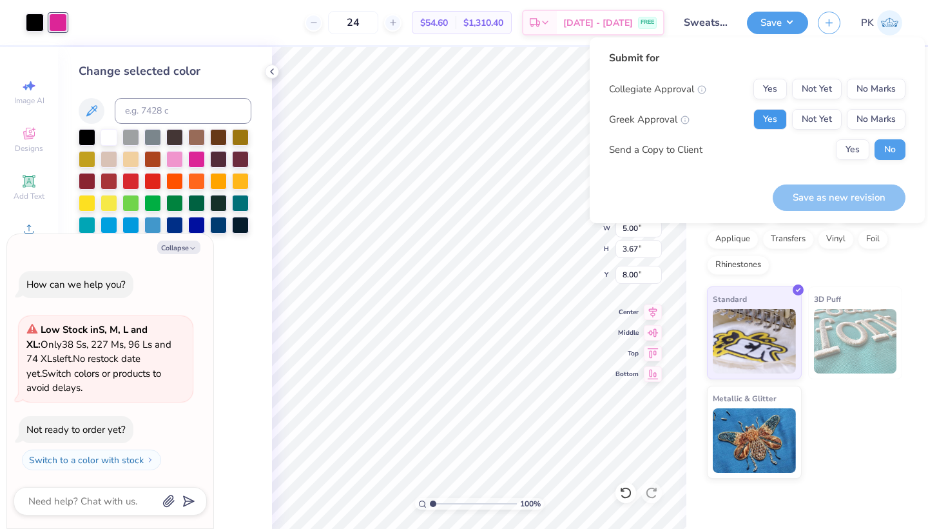
click at [784, 119] on button "Yes" at bounding box center [771, 119] width 34 height 21
click at [870, 97] on button "No Marks" at bounding box center [876, 89] width 59 height 21
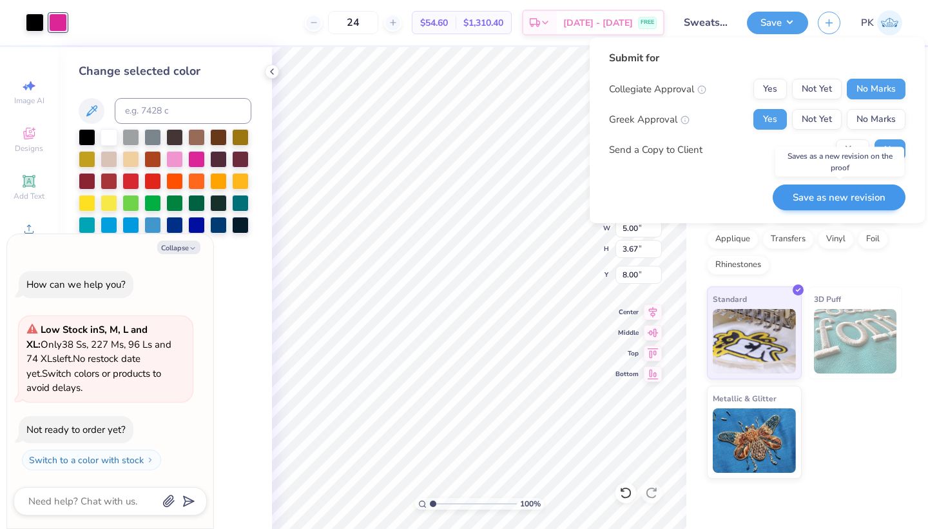
click at [850, 205] on button "Save as new revision" at bounding box center [839, 197] width 133 height 26
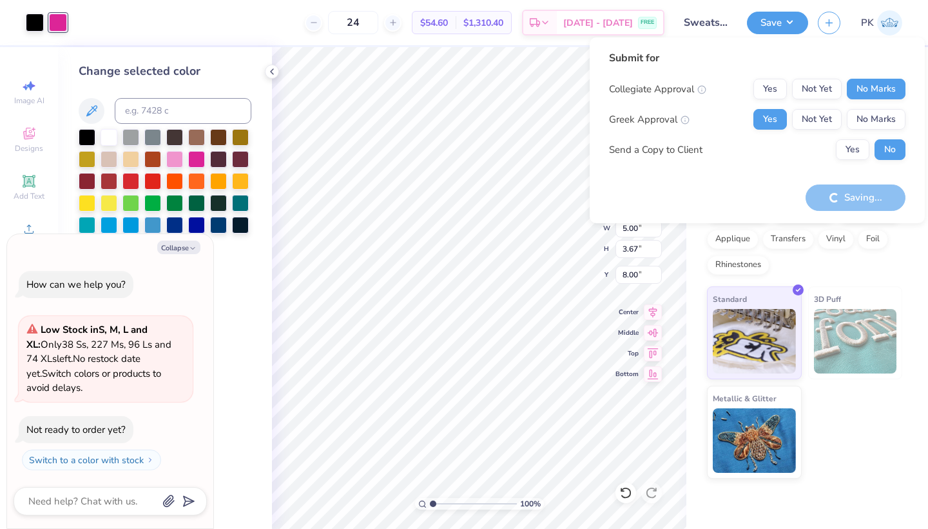
type textarea "x"
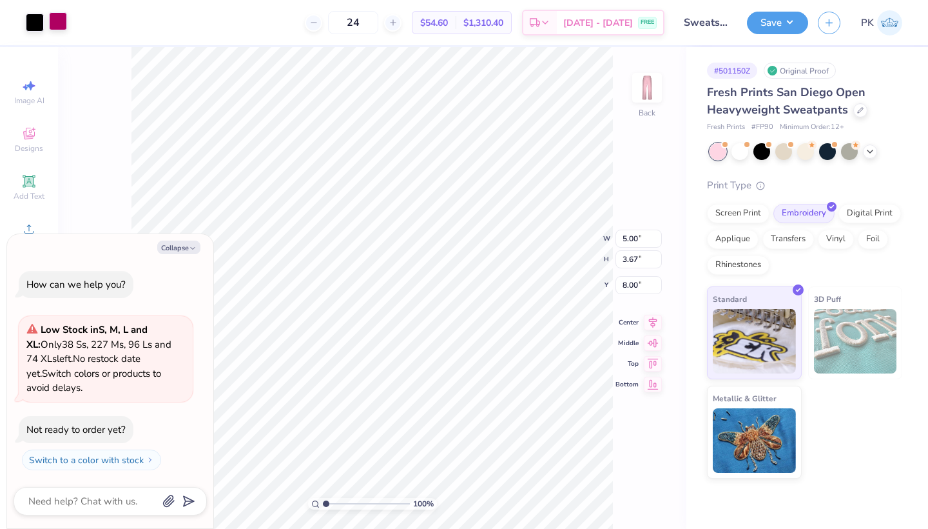
click at [57, 24] on div at bounding box center [58, 21] width 18 height 18
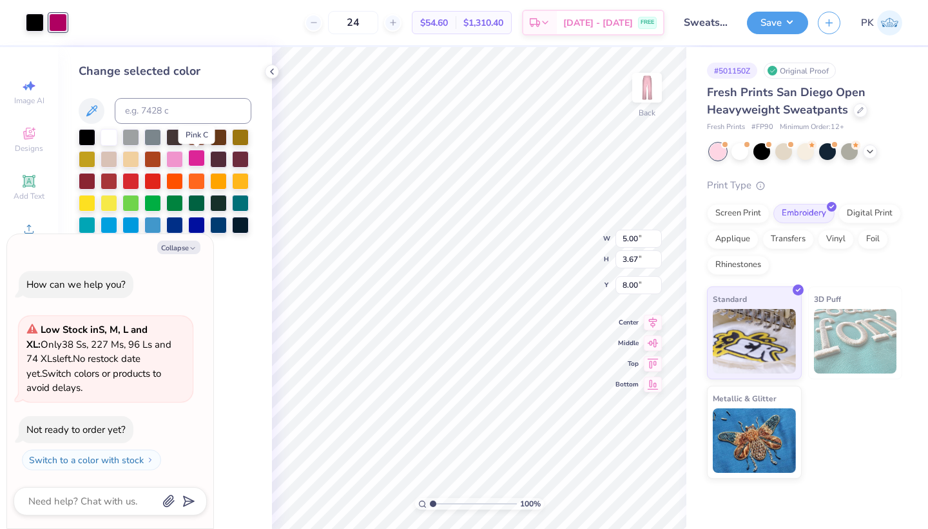
click at [192, 159] on div at bounding box center [196, 158] width 17 height 17
click at [164, 251] on button "Collapse" at bounding box center [178, 247] width 43 height 14
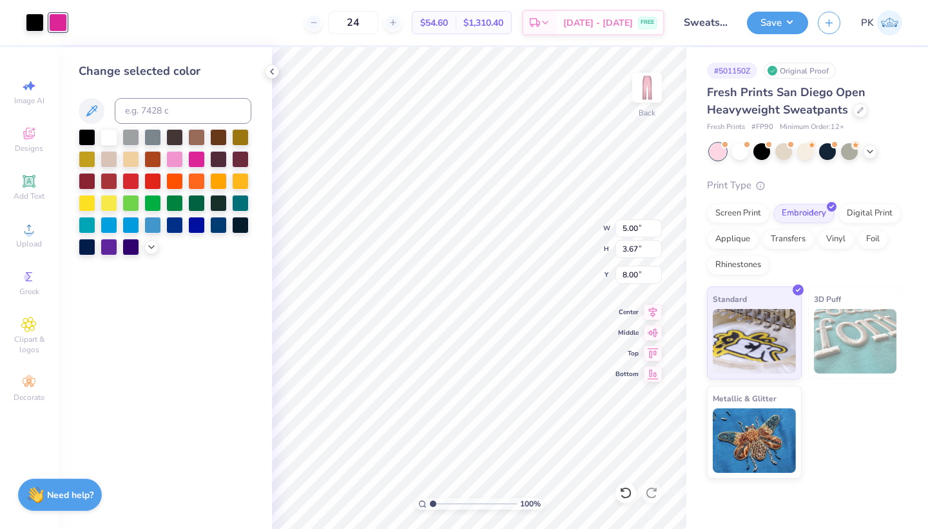
type textarea "x"
click at [179, 161] on div at bounding box center [174, 158] width 17 height 17
click at [204, 161] on div at bounding box center [196, 158] width 17 height 17
click at [144, 246] on div at bounding box center [151, 245] width 14 height 14
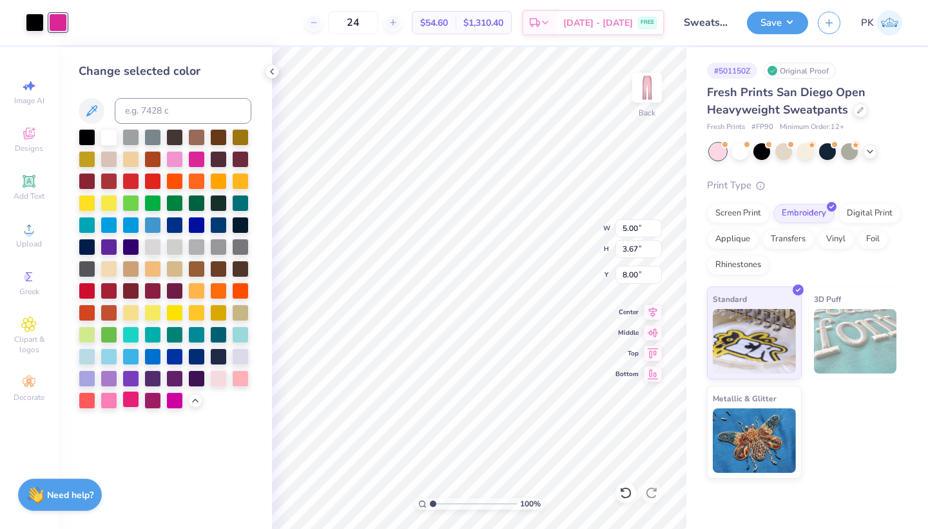
click at [128, 404] on div at bounding box center [130, 399] width 17 height 17
click at [110, 402] on div at bounding box center [109, 399] width 17 height 17
click at [168, 399] on div at bounding box center [174, 399] width 17 height 17
click at [244, 381] on div at bounding box center [240, 377] width 17 height 17
click at [194, 163] on div at bounding box center [196, 158] width 17 height 17
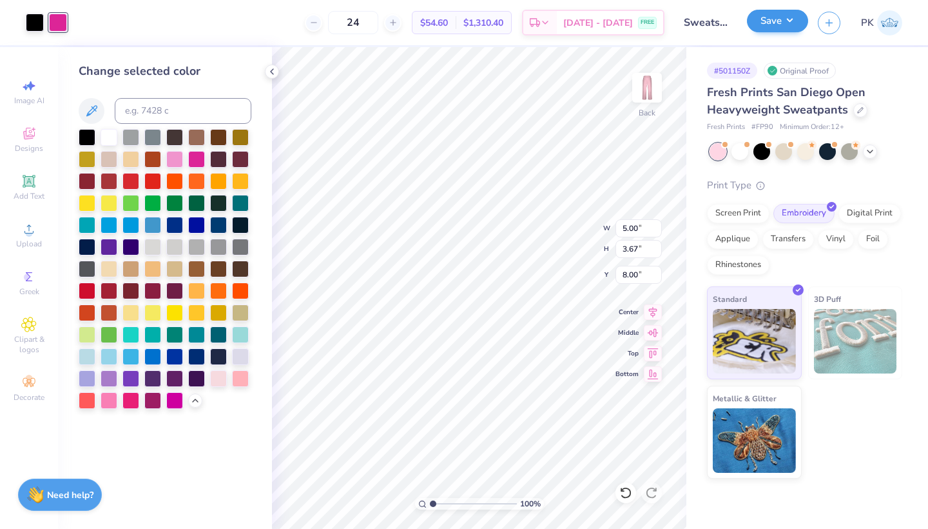
click at [761, 14] on button "Save" at bounding box center [777, 21] width 61 height 23
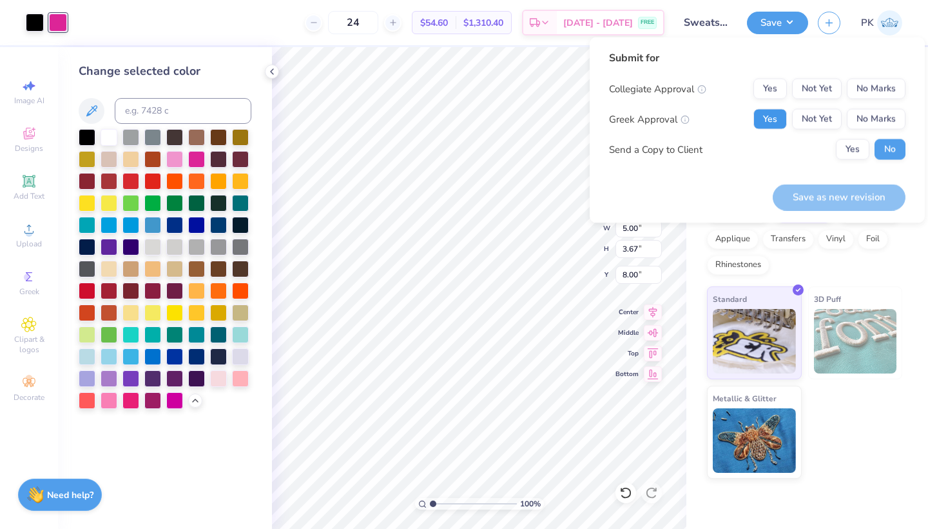
click at [783, 119] on button "Yes" at bounding box center [771, 119] width 34 height 21
click at [893, 94] on button "No Marks" at bounding box center [876, 89] width 59 height 21
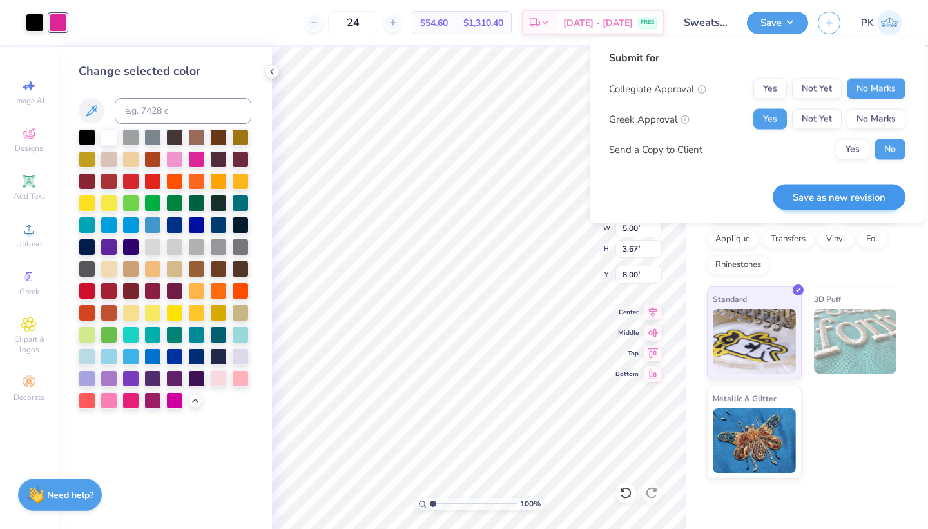
click at [850, 189] on button "Save as new revision" at bounding box center [839, 197] width 133 height 26
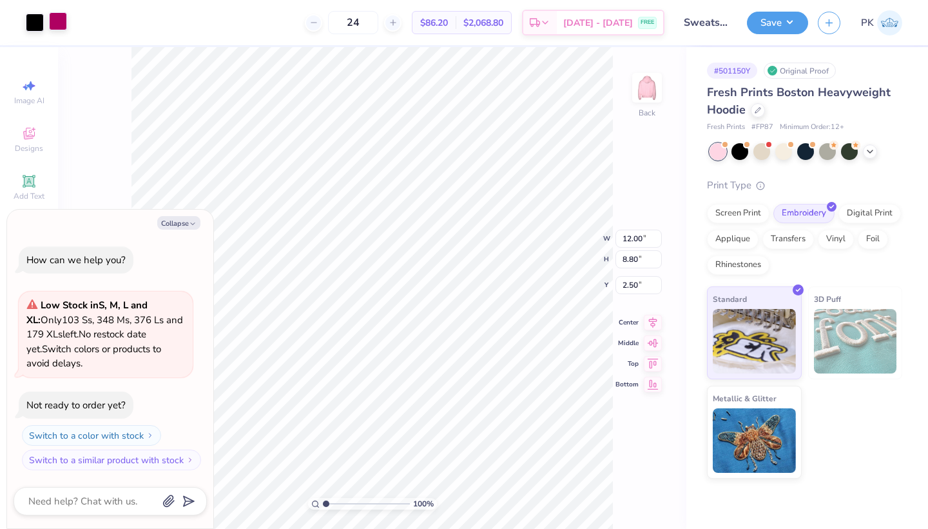
click at [58, 20] on div at bounding box center [58, 21] width 18 height 18
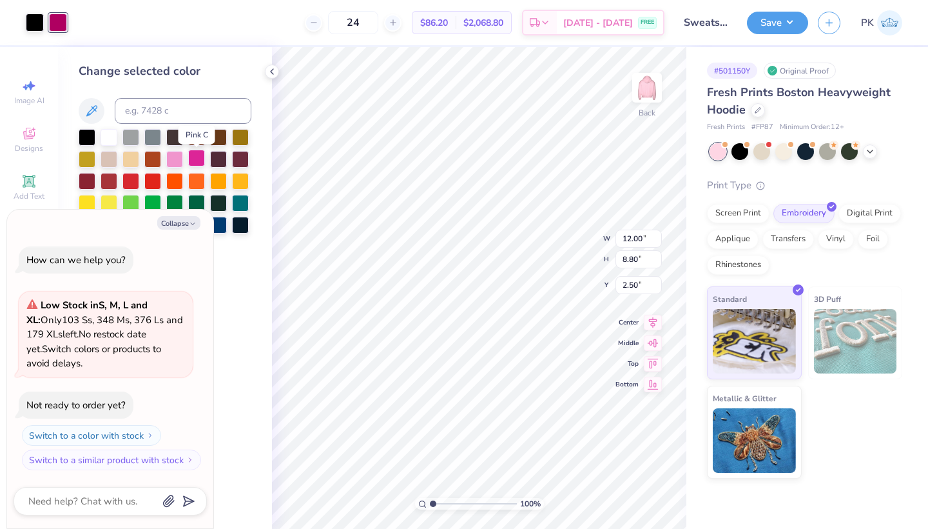
click at [200, 165] on div at bounding box center [196, 158] width 17 height 17
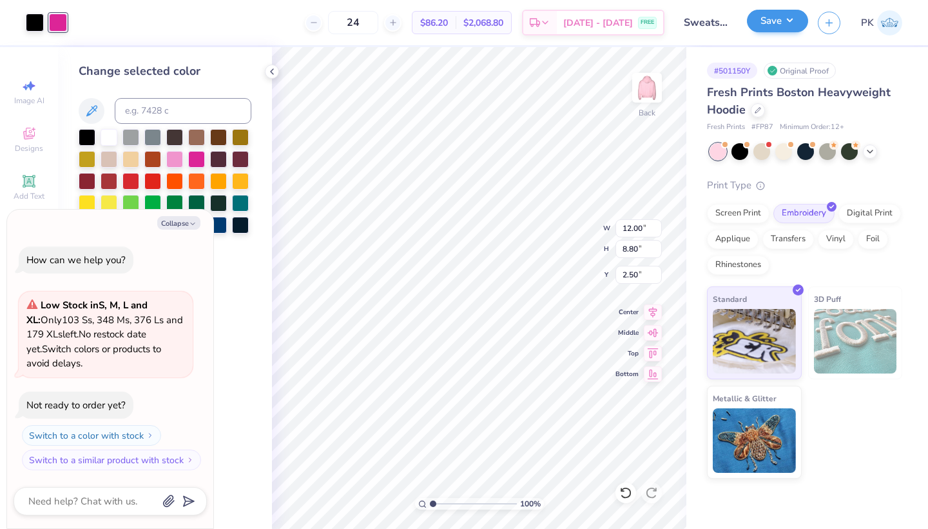
click at [770, 23] on button "Save" at bounding box center [777, 21] width 61 height 23
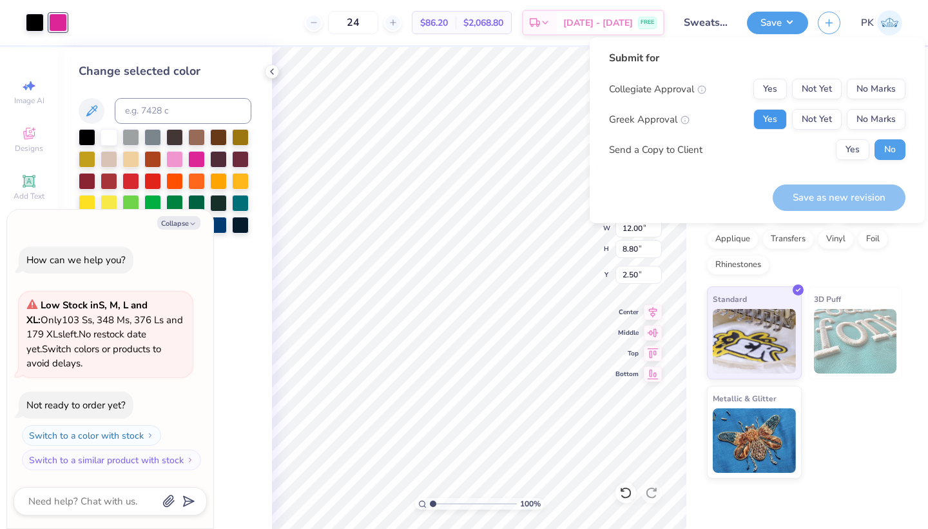
click at [771, 120] on button "Yes" at bounding box center [771, 119] width 34 height 21
click at [901, 99] on button "No Marks" at bounding box center [876, 89] width 59 height 21
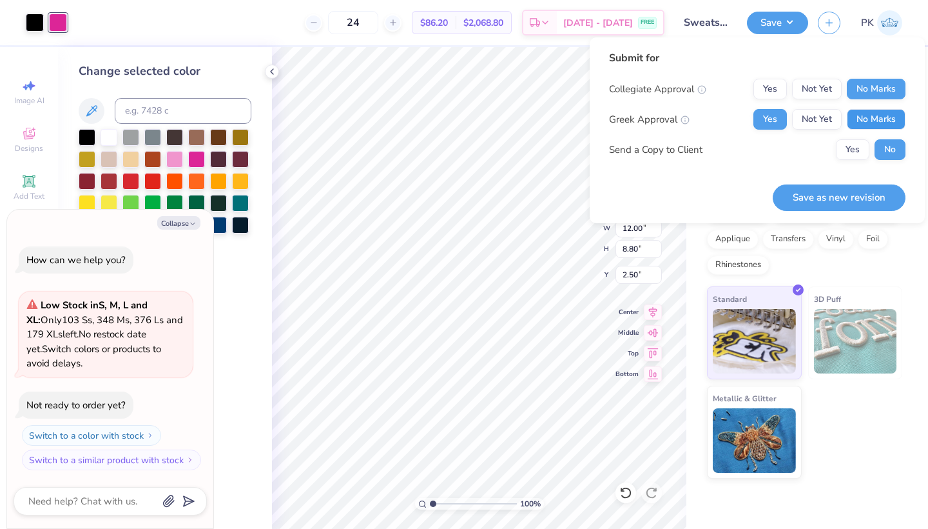
click at [897, 129] on button "No Marks" at bounding box center [876, 119] width 59 height 21
drag, startPoint x: 770, startPoint y: 119, endPoint x: 778, endPoint y: 135, distance: 18.5
click at [770, 119] on button "Yes" at bounding box center [771, 119] width 34 height 21
click at [812, 185] on button "Save as new revision" at bounding box center [839, 197] width 133 height 26
type textarea "x"
